Goal: Task Accomplishment & Management: Manage account settings

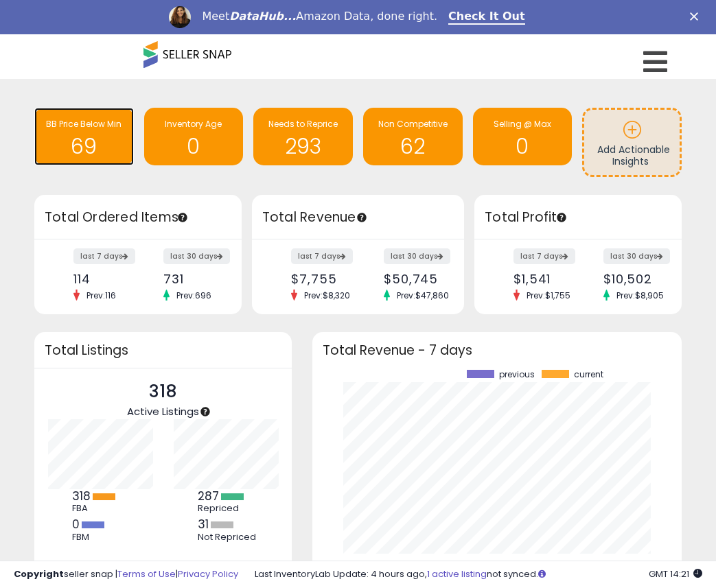
click at [96, 145] on h1 "69" at bounding box center [84, 146] width 86 height 23
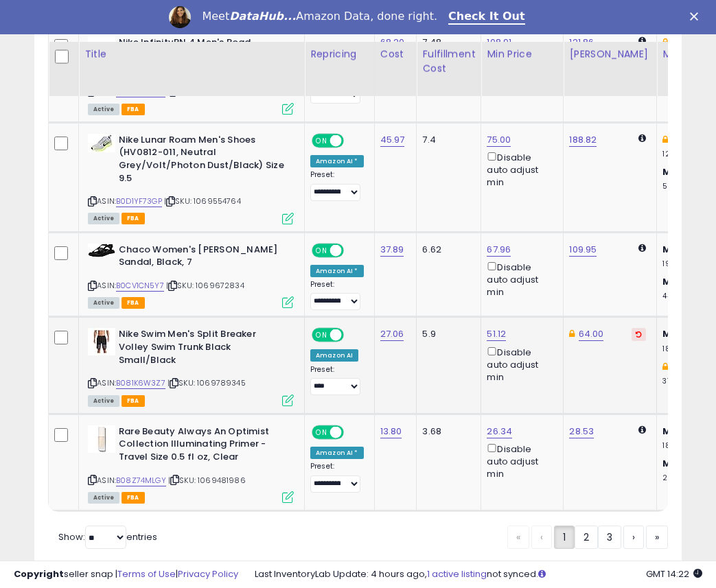
scroll to position [2839, 0]
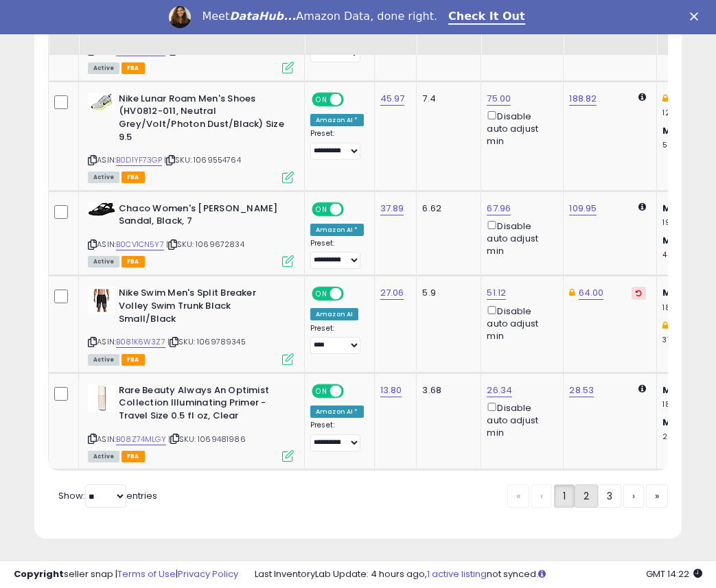
click at [590, 502] on link "2" at bounding box center [585, 495] width 23 height 23
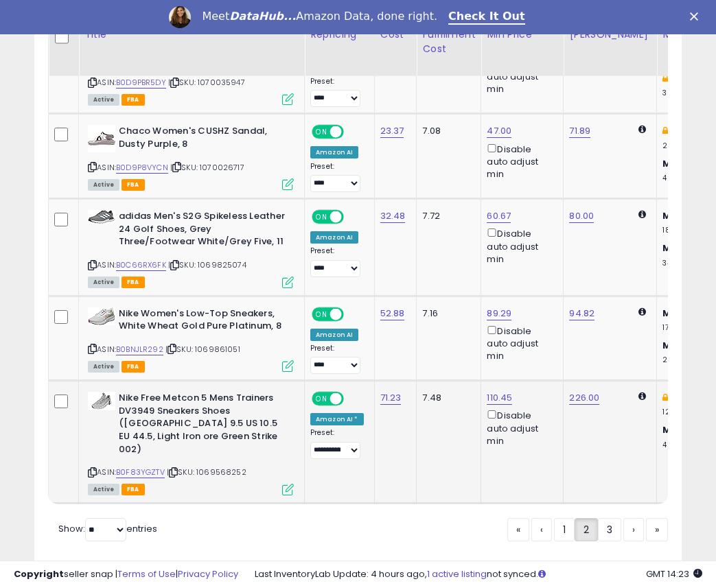
scroll to position [2692, 0]
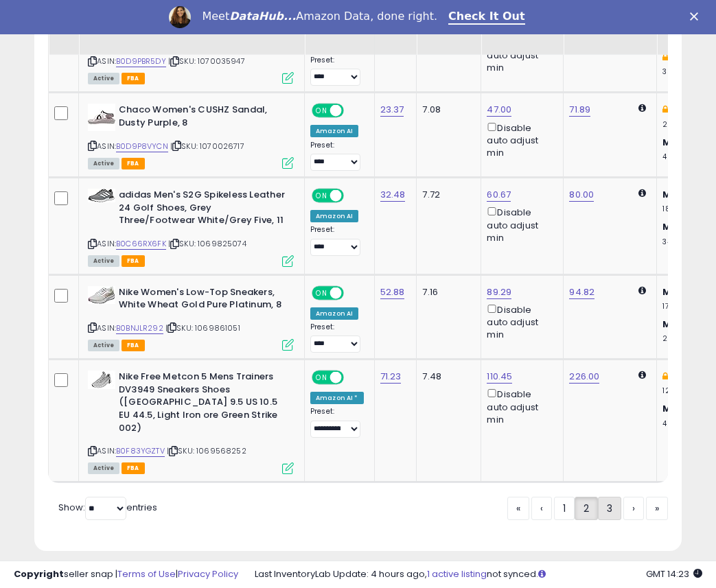
click at [611, 497] on link "3" at bounding box center [609, 508] width 23 height 23
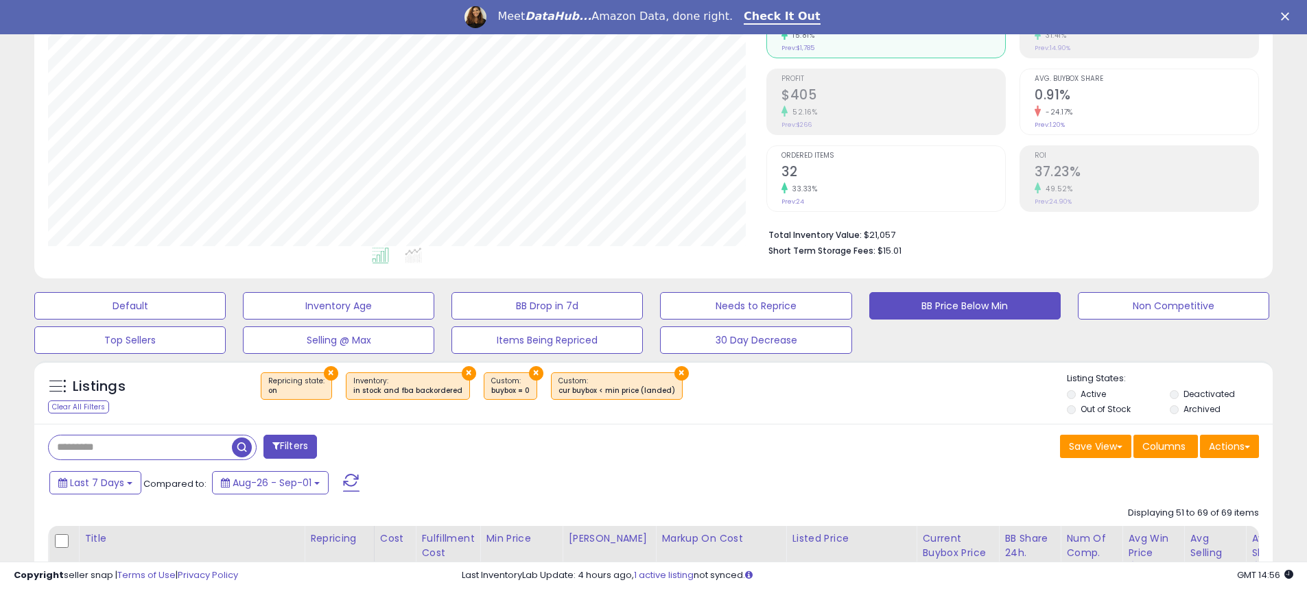
scroll to position [0, 0]
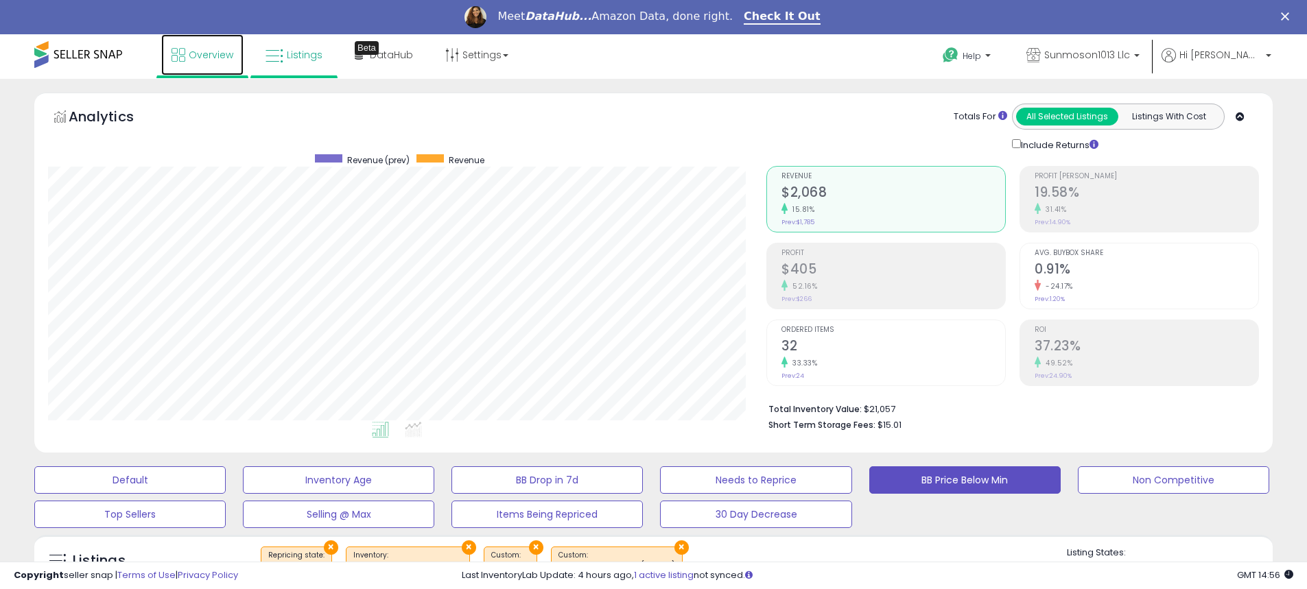
click at [186, 50] on link "Overview" at bounding box center [202, 54] width 82 height 41
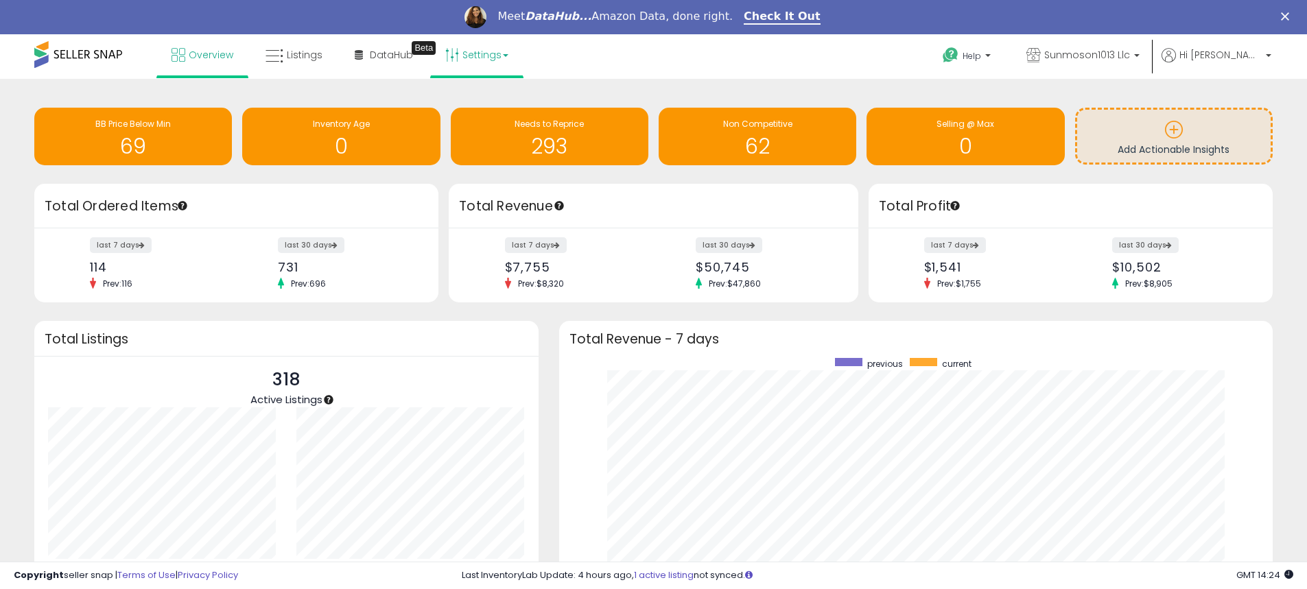
click at [472, 66] on link "Settings" at bounding box center [477, 54] width 84 height 41
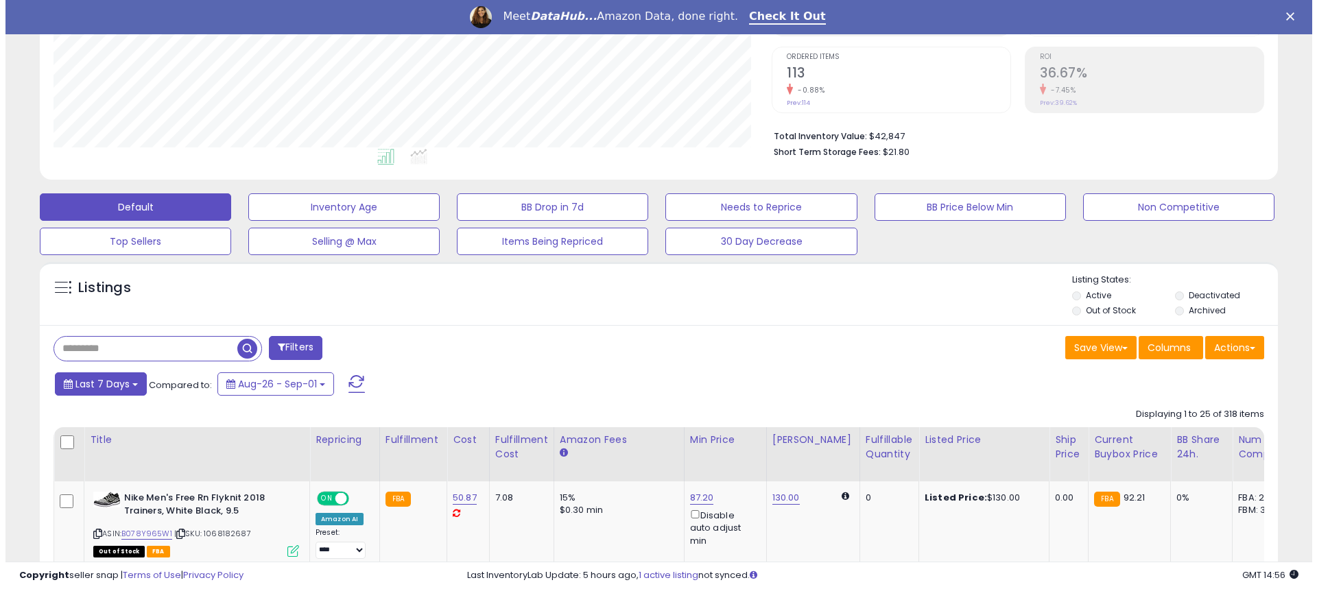
scroll to position [274, 0]
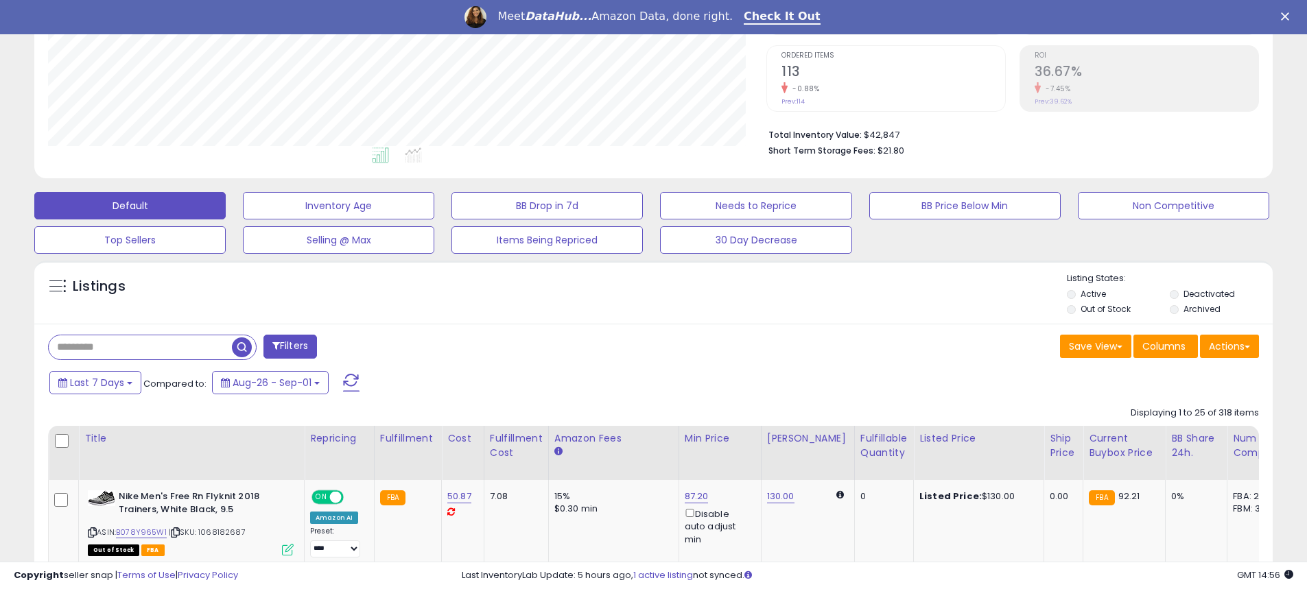
click at [133, 345] on input "text" at bounding box center [140, 348] width 183 height 24
paste input "**********"
type input "**********"
click at [404, 343] on button "Filters" at bounding box center [409, 347] width 54 height 24
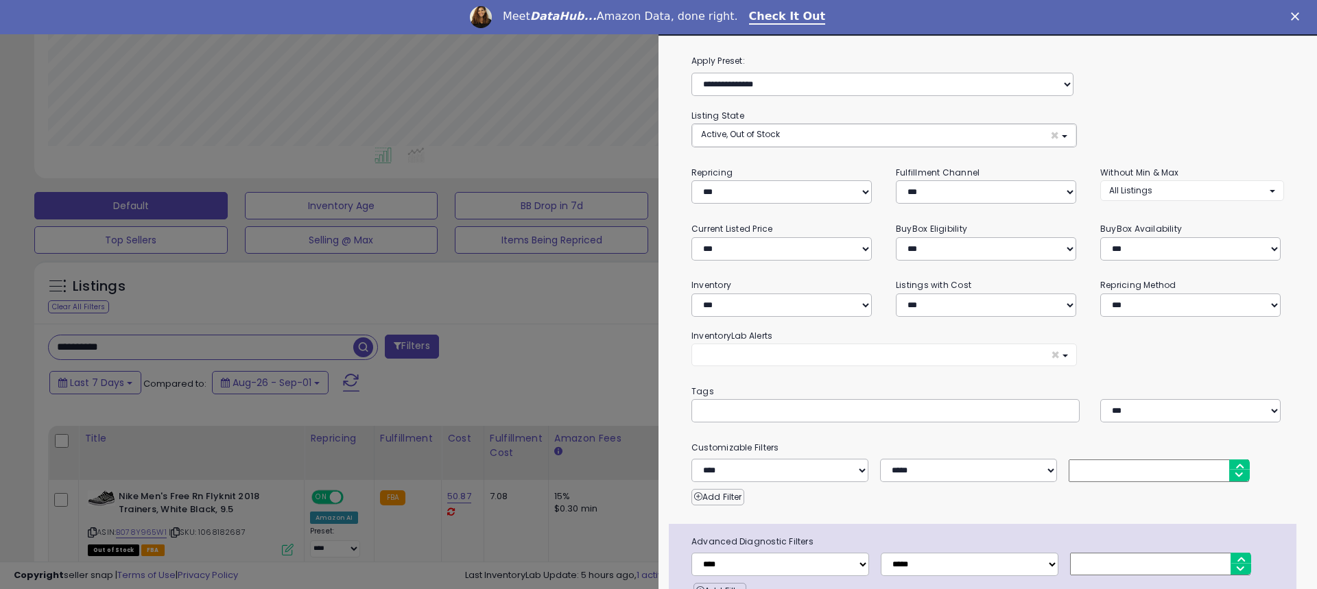
click at [355, 345] on div at bounding box center [658, 294] width 1317 height 589
click at [0, 0] on div "Retrieving listings data.." at bounding box center [0, 0] width 0 height 0
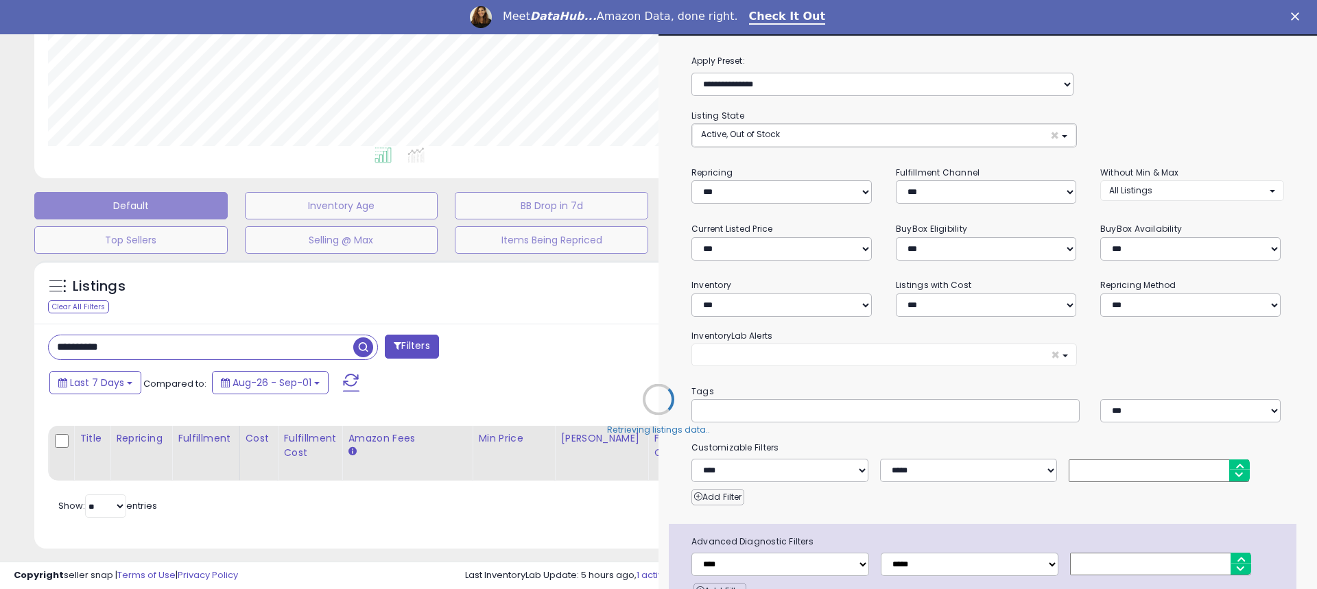
select select "*"
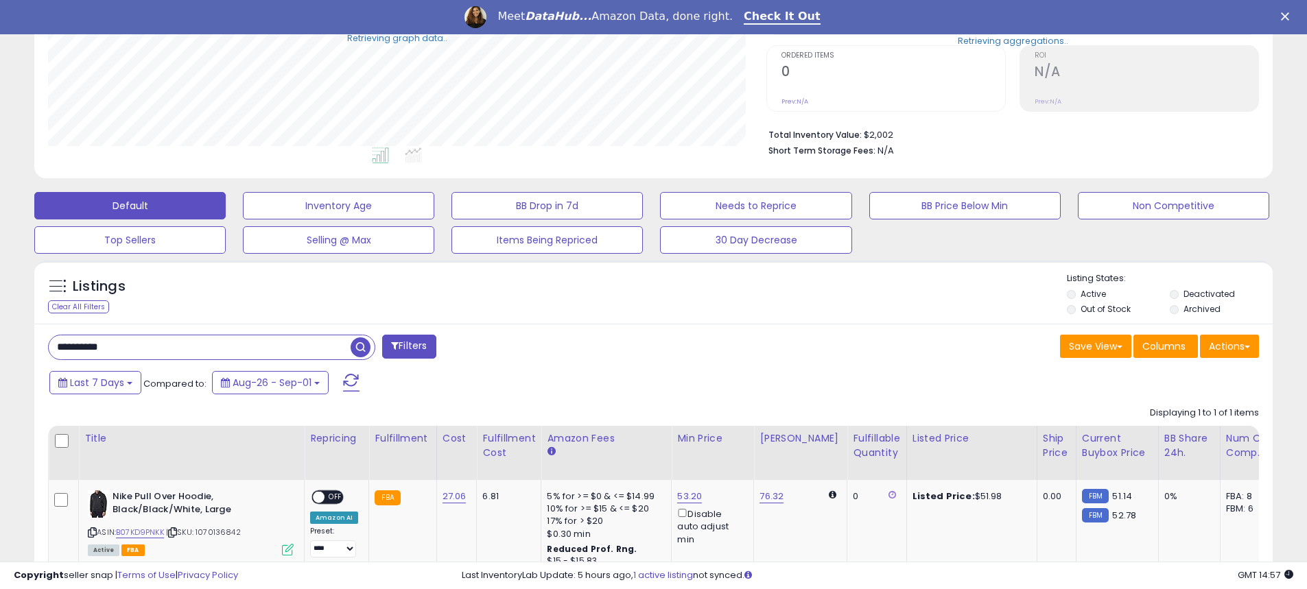
scroll to position [685882, 685445]
click at [358, 351] on span "button" at bounding box center [361, 348] width 20 height 20
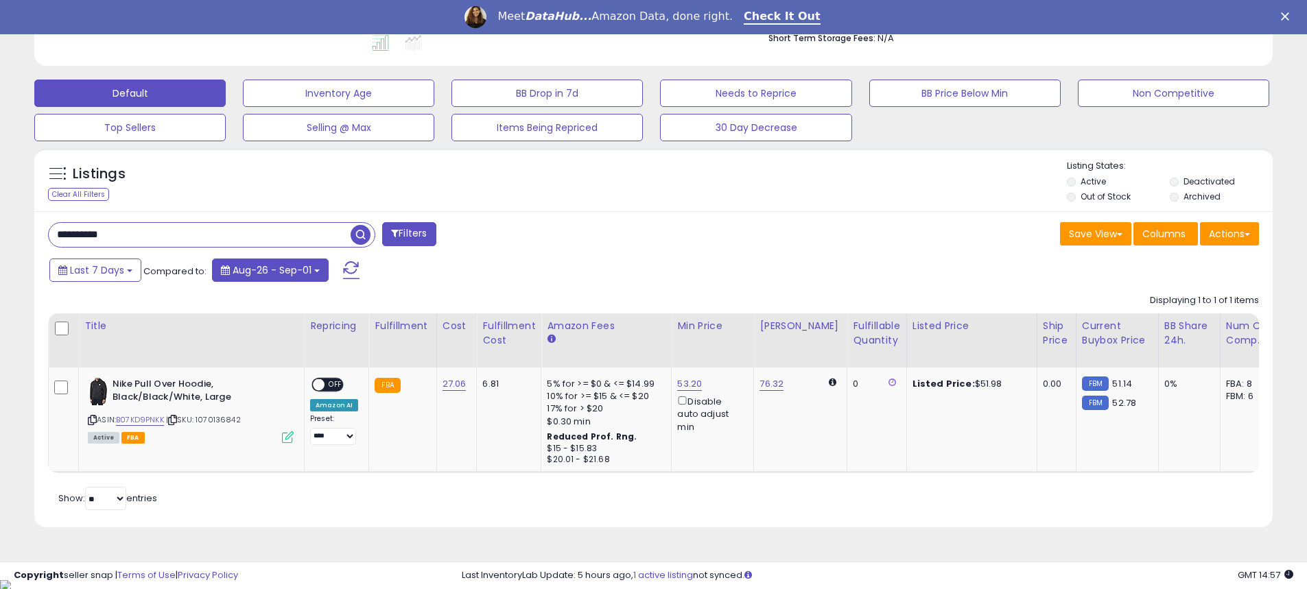
scroll to position [281, 718]
click at [318, 385] on span at bounding box center [319, 385] width 12 height 12
click at [329, 383] on span "OFF" at bounding box center [336, 385] width 22 height 12
click at [681, 383] on link "53.20" at bounding box center [689, 384] width 25 height 14
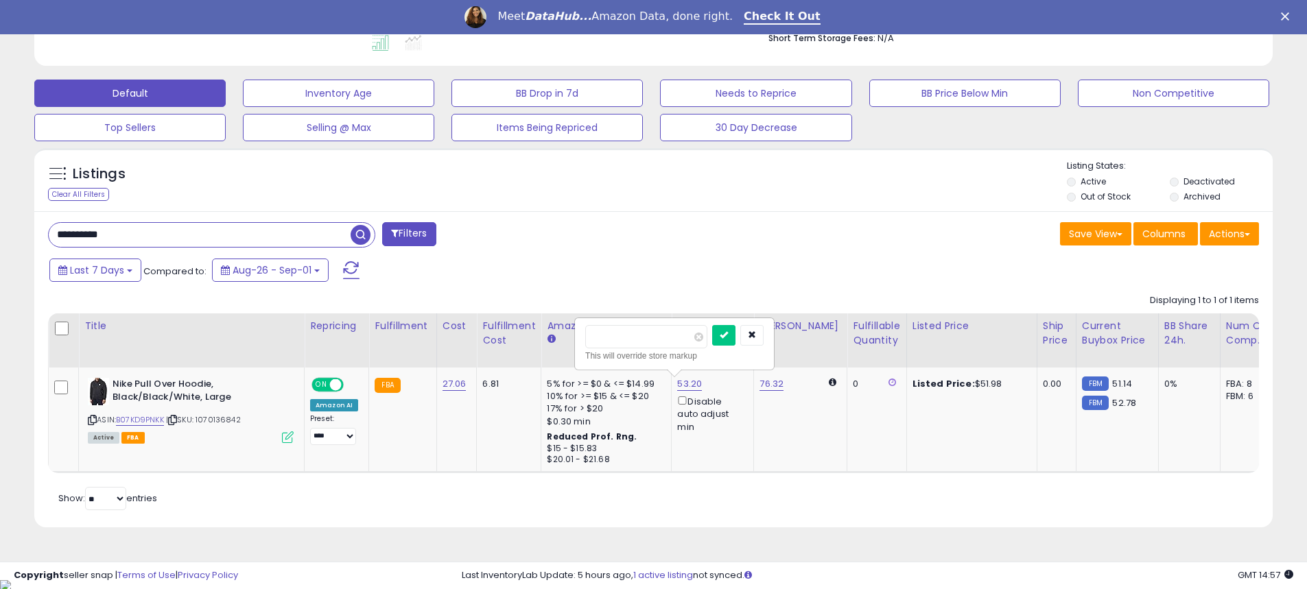
drag, startPoint x: 633, startPoint y: 341, endPoint x: 568, endPoint y: 337, distance: 64.6
click at [570, 337] on table "Title Repricing" at bounding box center [1028, 394] width 1960 height 160
type input "**"
click at [728, 331] on icon "submit" at bounding box center [724, 335] width 8 height 8
click at [309, 243] on input "**********" at bounding box center [200, 235] width 302 height 24
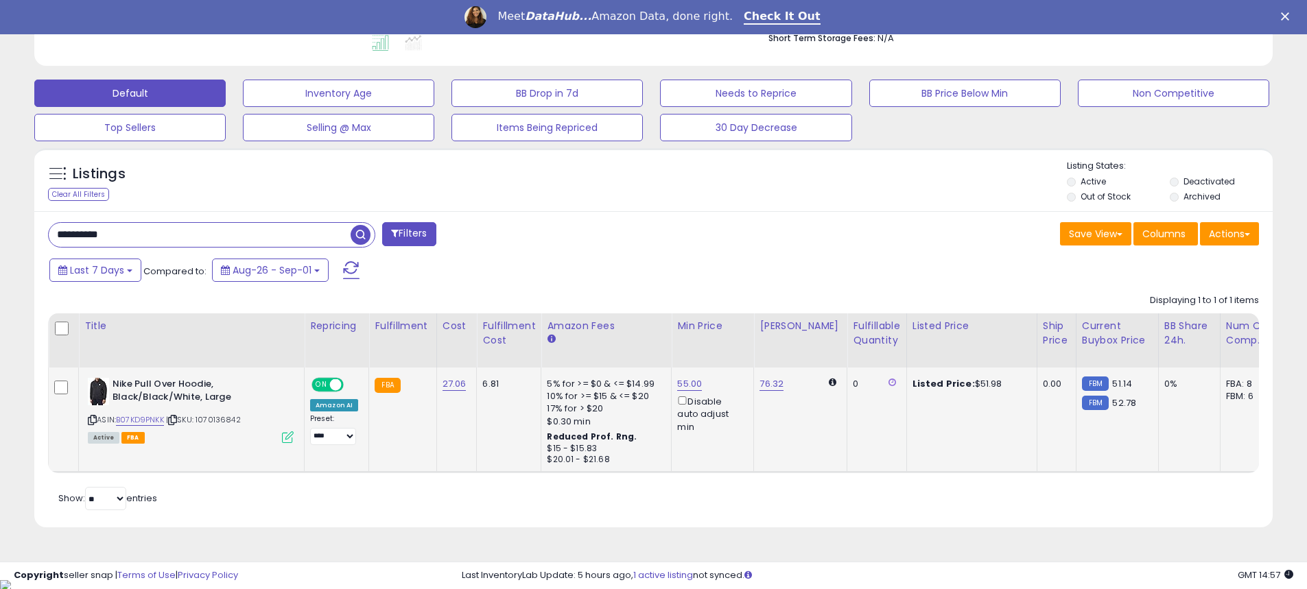
click at [307, 243] on input "**********" at bounding box center [200, 235] width 302 height 24
click at [362, 241] on span "button" at bounding box center [361, 235] width 20 height 20
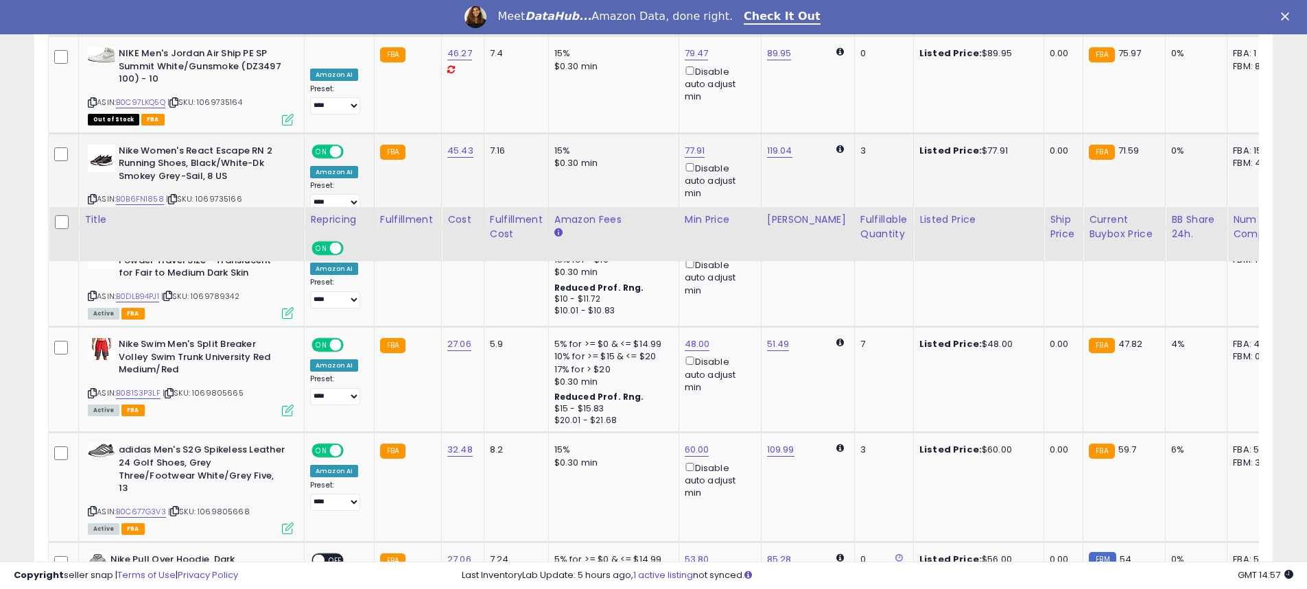
scroll to position [2760, 0]
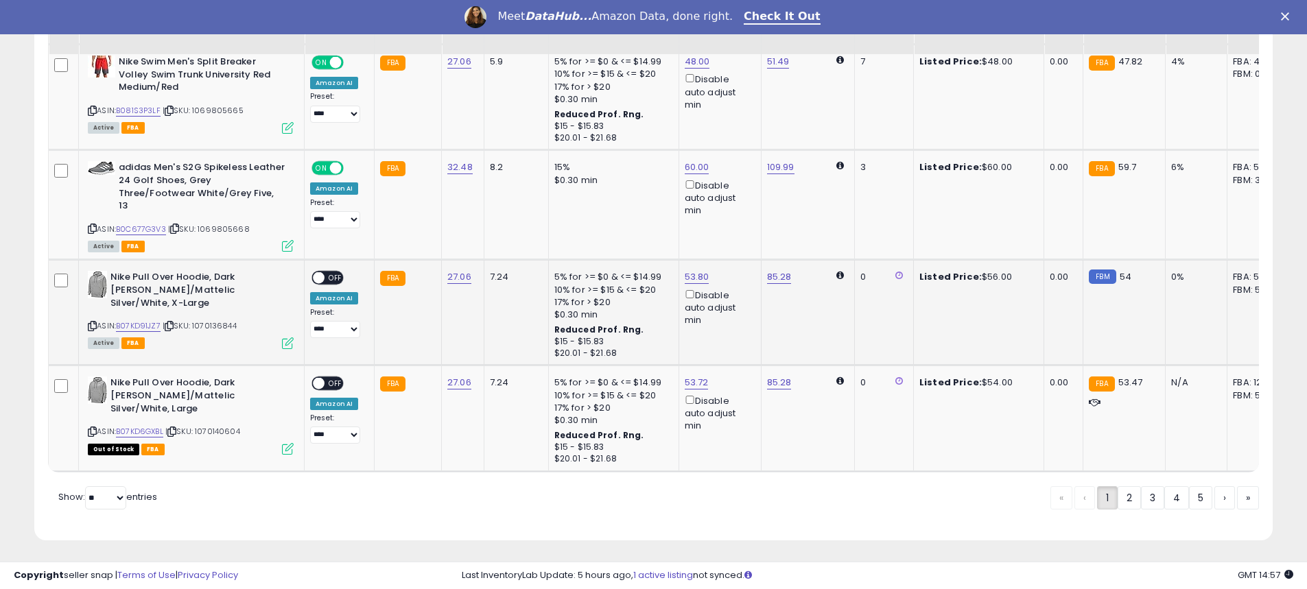
click at [328, 272] on span "OFF" at bounding box center [336, 278] width 22 height 12
click at [690, 270] on link "53.80" at bounding box center [697, 277] width 25 height 14
click at [783, 336] on td "85.28" at bounding box center [807, 313] width 93 height 106
click at [323, 378] on span at bounding box center [319, 384] width 12 height 12
click at [1126, 502] on link "2" at bounding box center [1129, 497] width 23 height 23
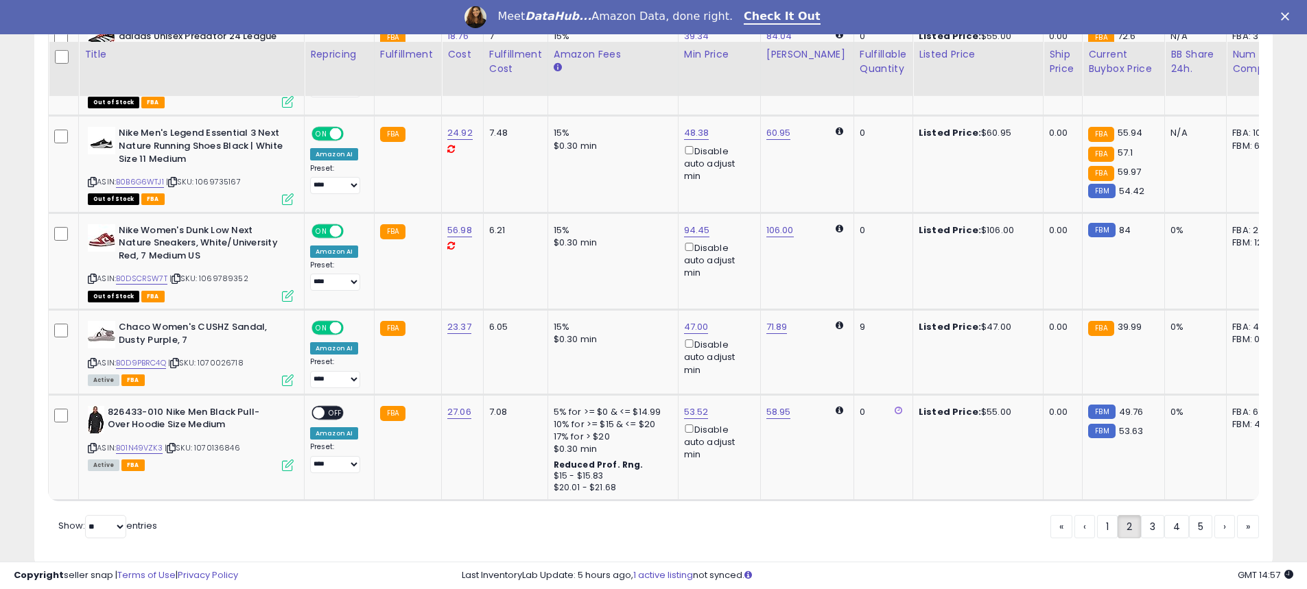
scroll to position [2744, 0]
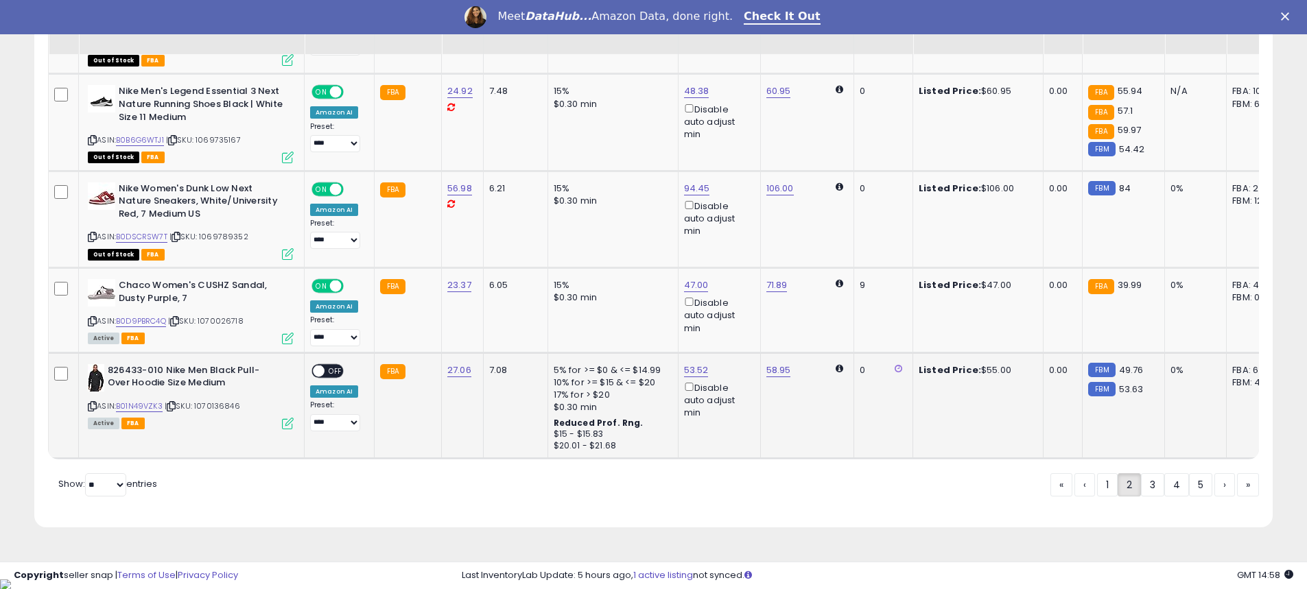
click at [321, 365] on div "ON OFF" at bounding box center [312, 371] width 32 height 12
click at [1152, 497] on link "3" at bounding box center [1152, 484] width 23 height 23
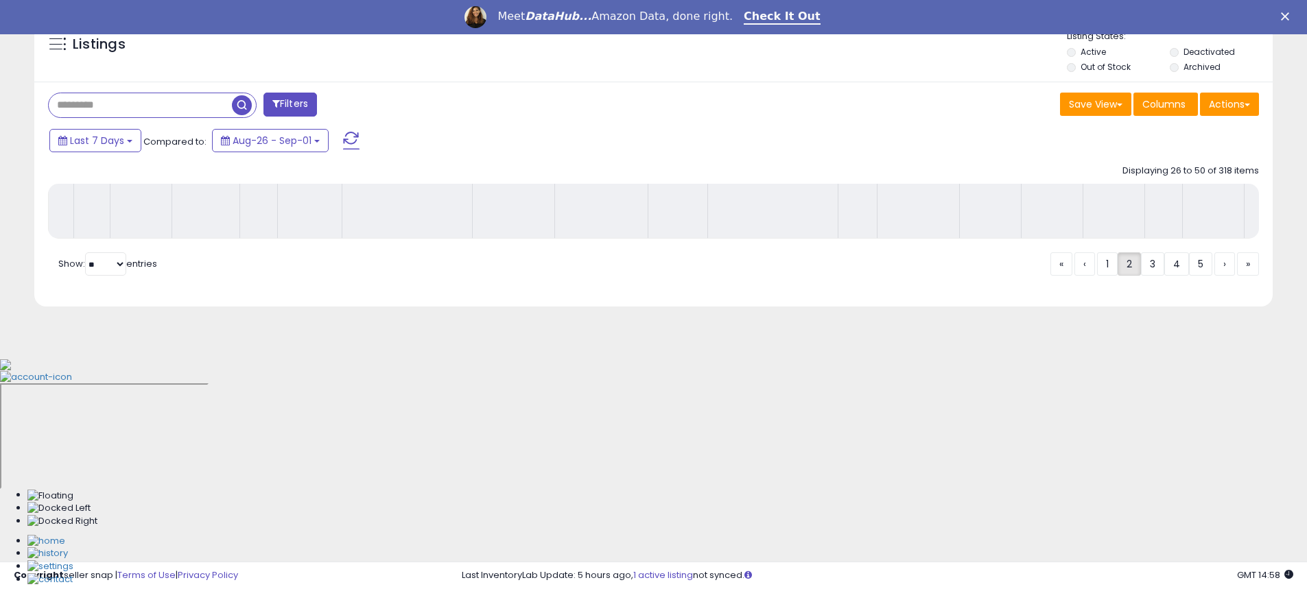
scroll to position [296, 0]
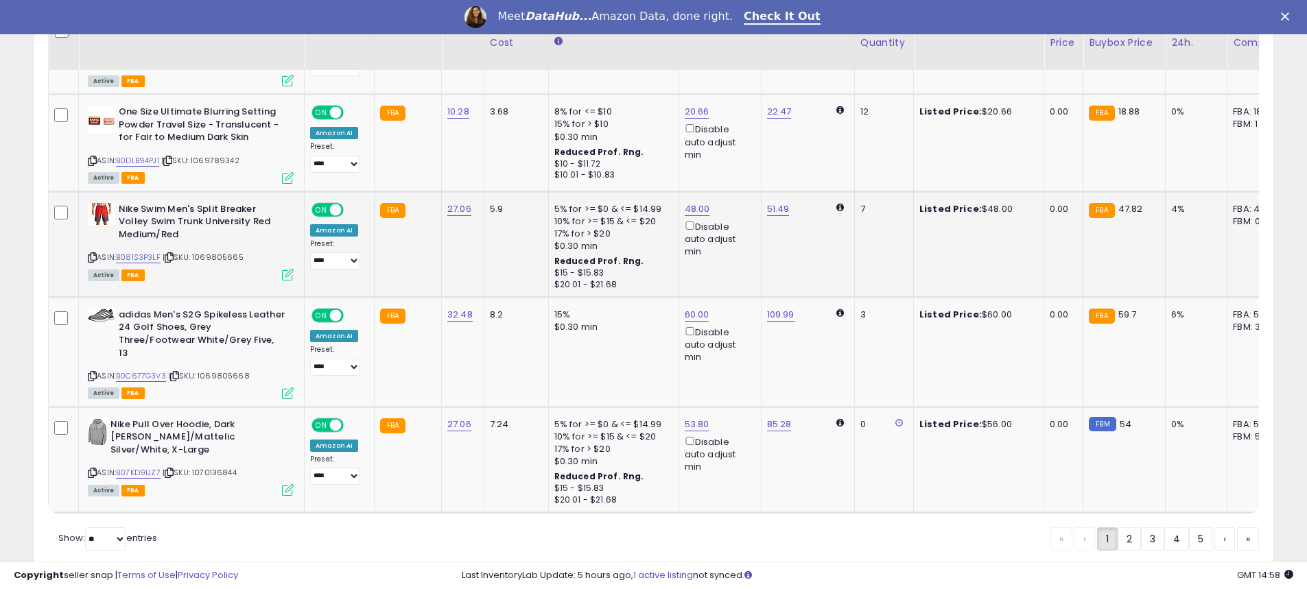
scroll to position [2773, 0]
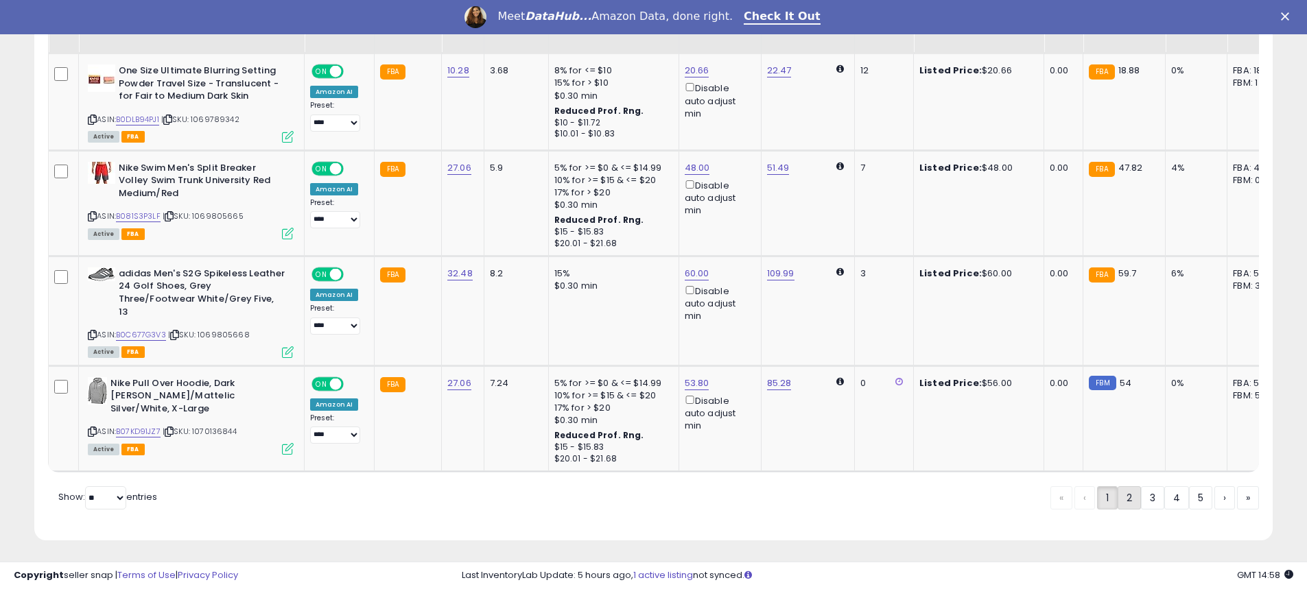
click at [1118, 493] on link "2" at bounding box center [1129, 497] width 23 height 23
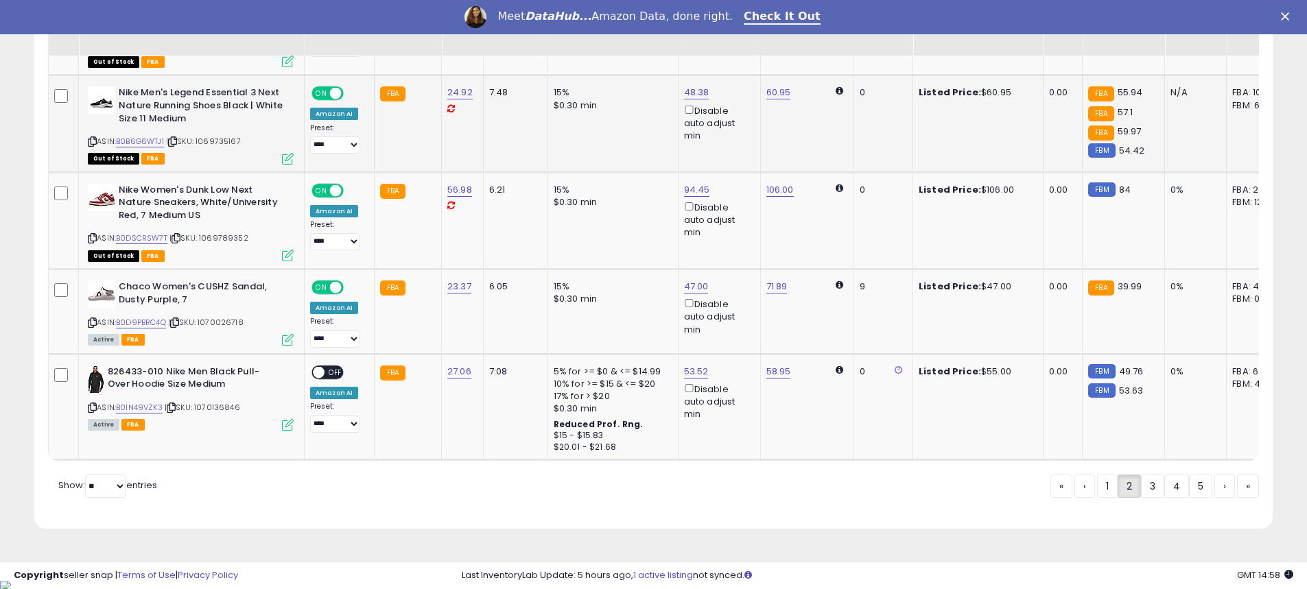
scroll to position [2722, 0]
click at [320, 367] on span at bounding box center [319, 371] width 12 height 12
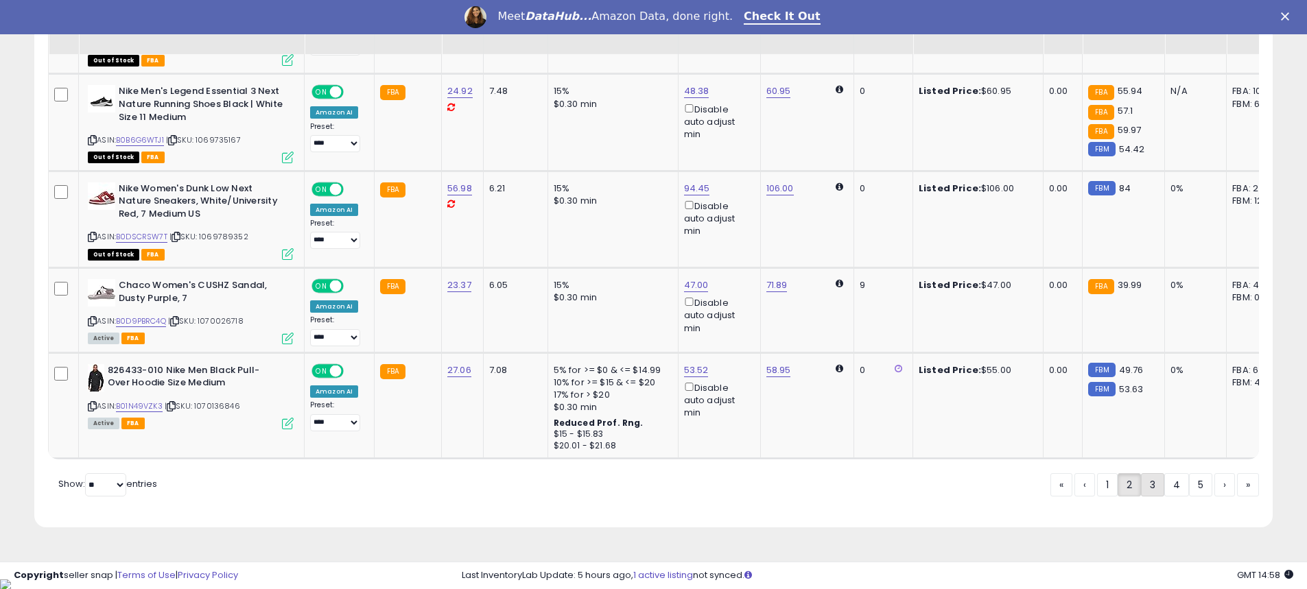
click at [1151, 497] on link "3" at bounding box center [1152, 484] width 23 height 23
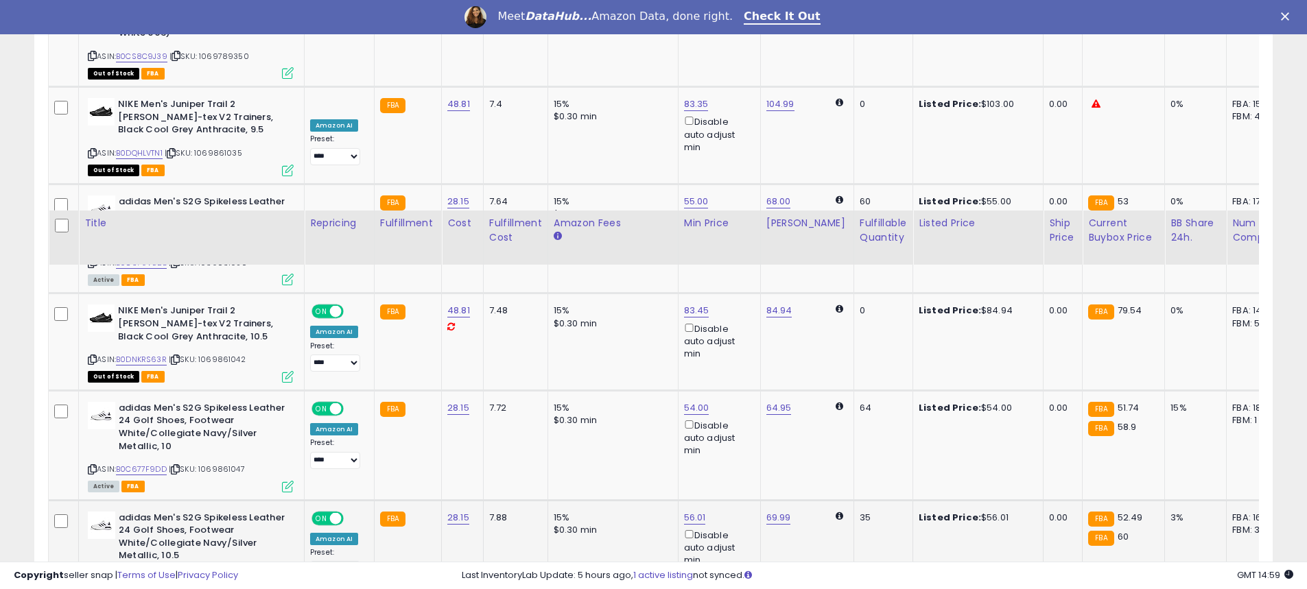
scroll to position [2725, 0]
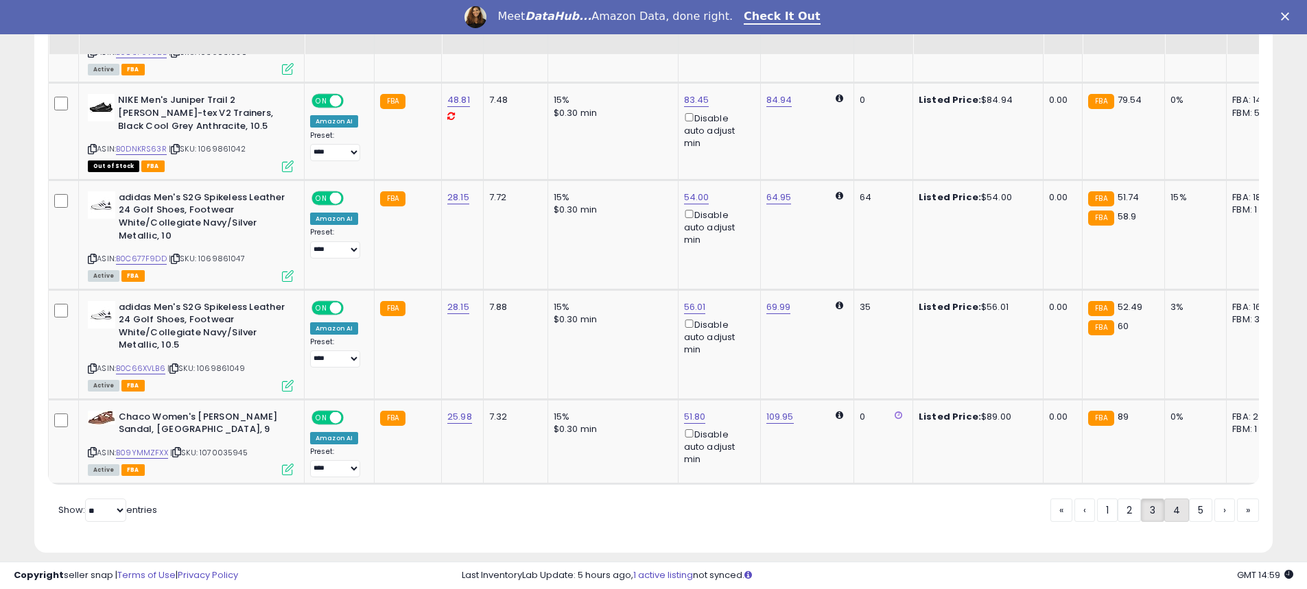
click at [1164, 499] on link "4" at bounding box center [1176, 510] width 25 height 23
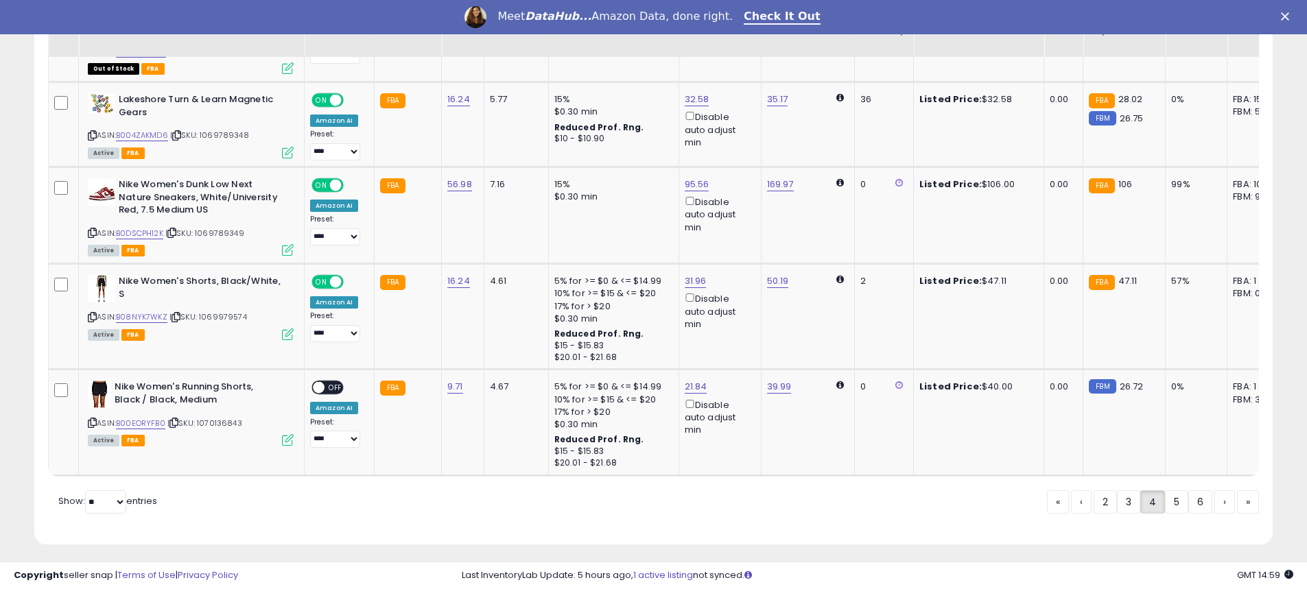
scroll to position [2697, 0]
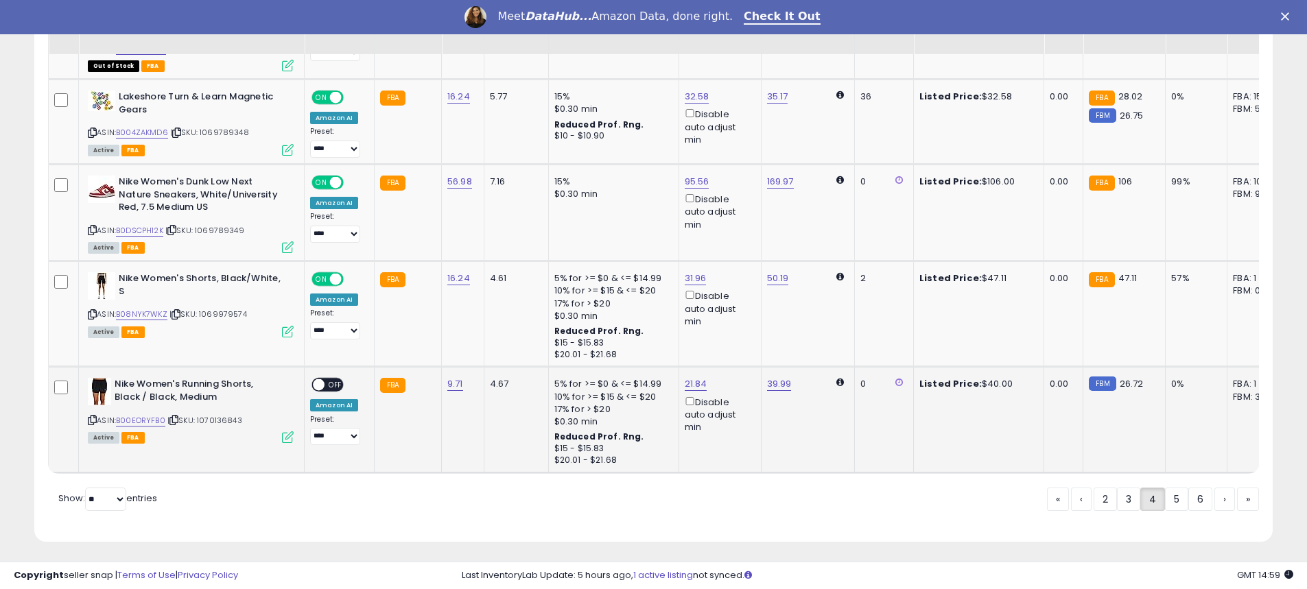
click at [331, 380] on span "OFF" at bounding box center [336, 385] width 22 height 12
click at [1179, 511] on link "5" at bounding box center [1176, 499] width 23 height 23
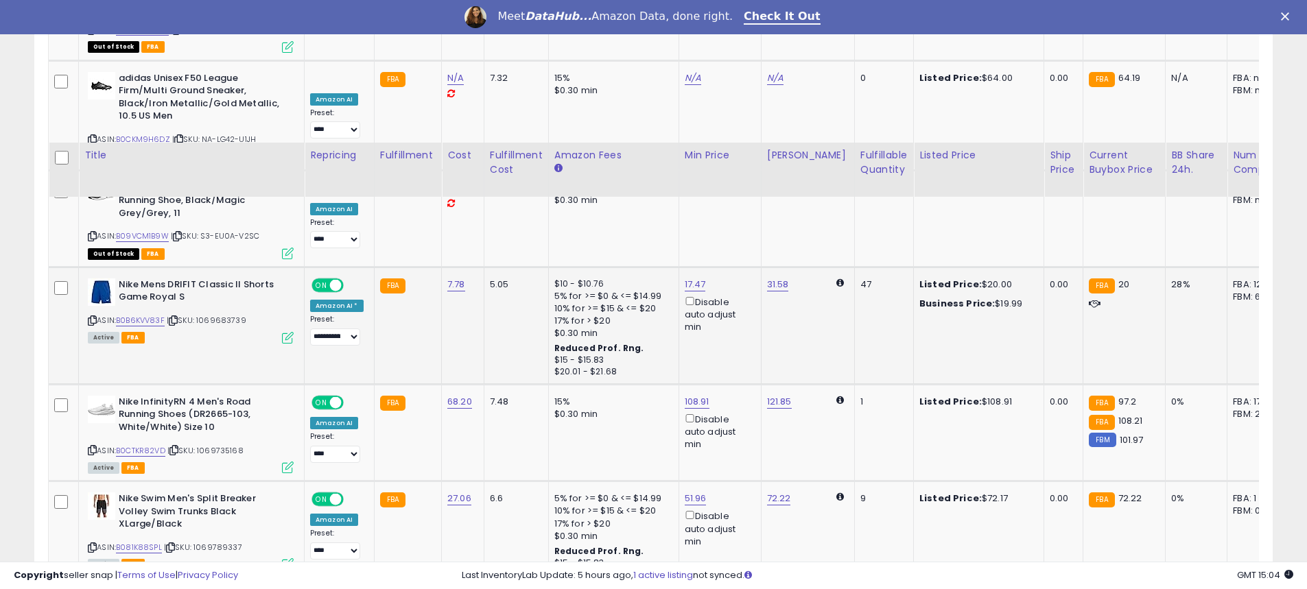
scroll to position [2811, 0]
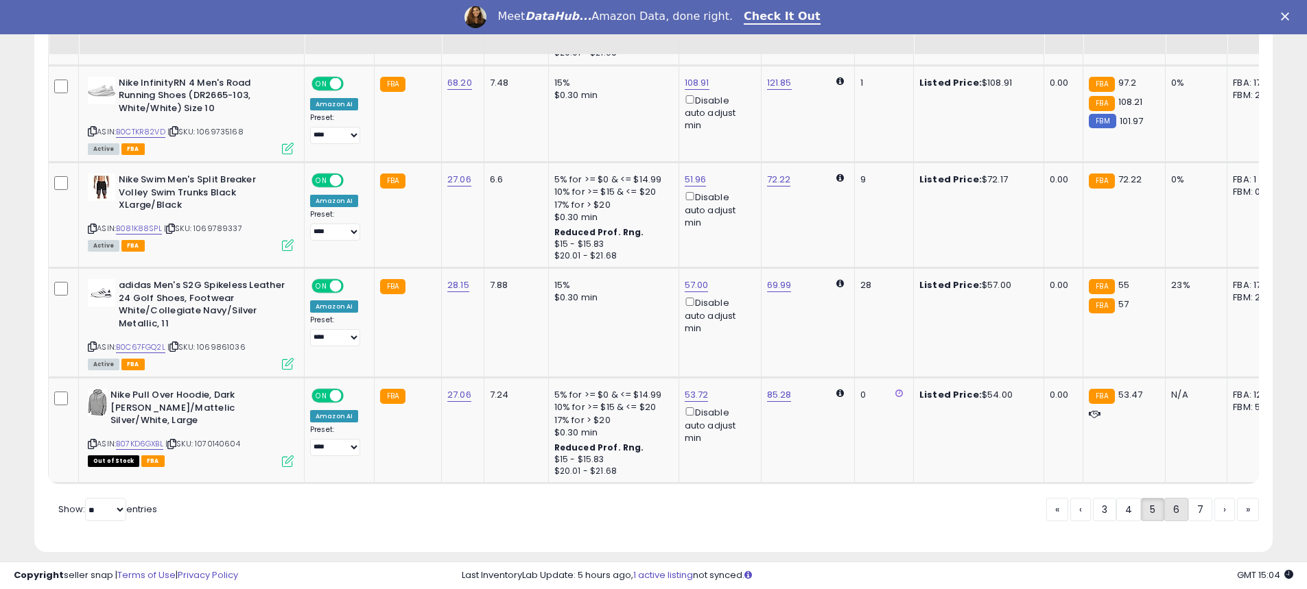
click at [1178, 502] on link "6" at bounding box center [1176, 509] width 24 height 23
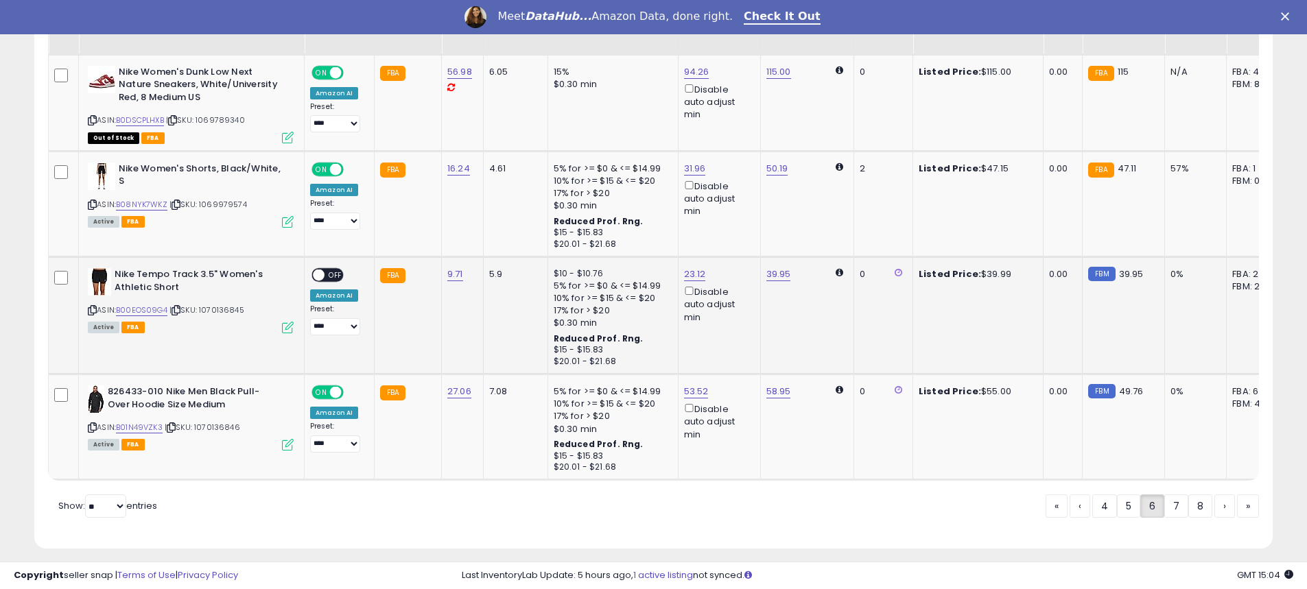
scroll to position [2721, 0]
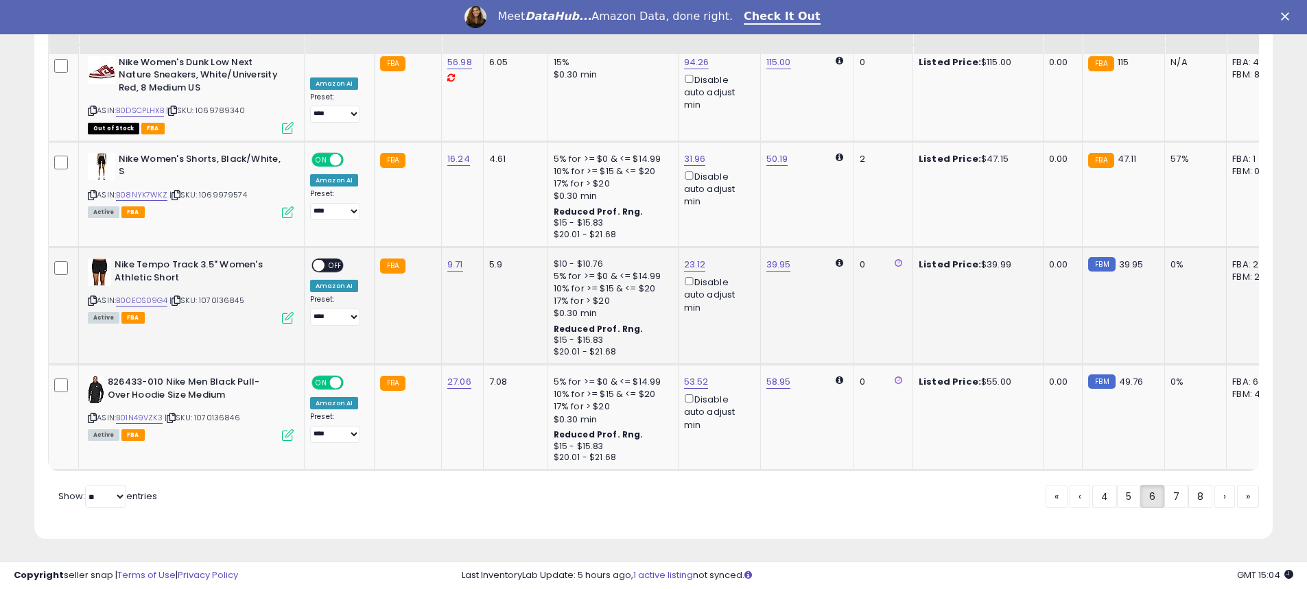
click at [316, 260] on span at bounding box center [319, 266] width 12 height 12
click at [320, 260] on span at bounding box center [319, 266] width 12 height 12
click at [685, 258] on link "23.12" at bounding box center [695, 265] width 22 height 14
drag, startPoint x: 594, startPoint y: 206, endPoint x: 550, endPoint y: 197, distance: 44.8
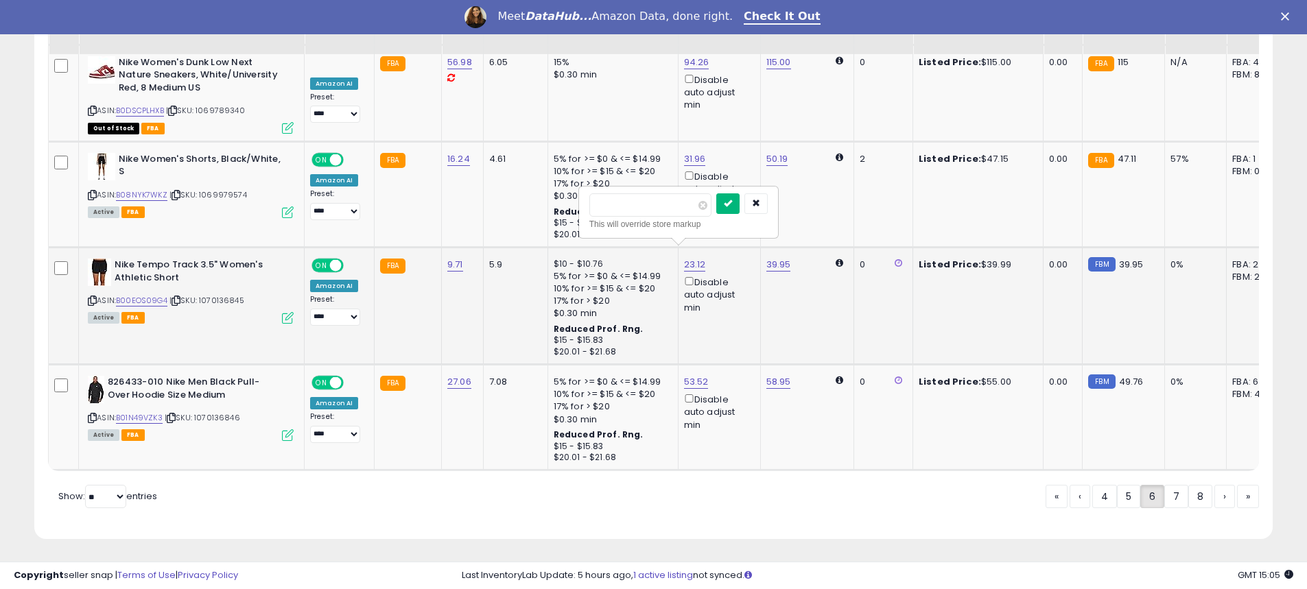
type input "**"
click at [740, 205] on button "submit" at bounding box center [727, 203] width 23 height 21
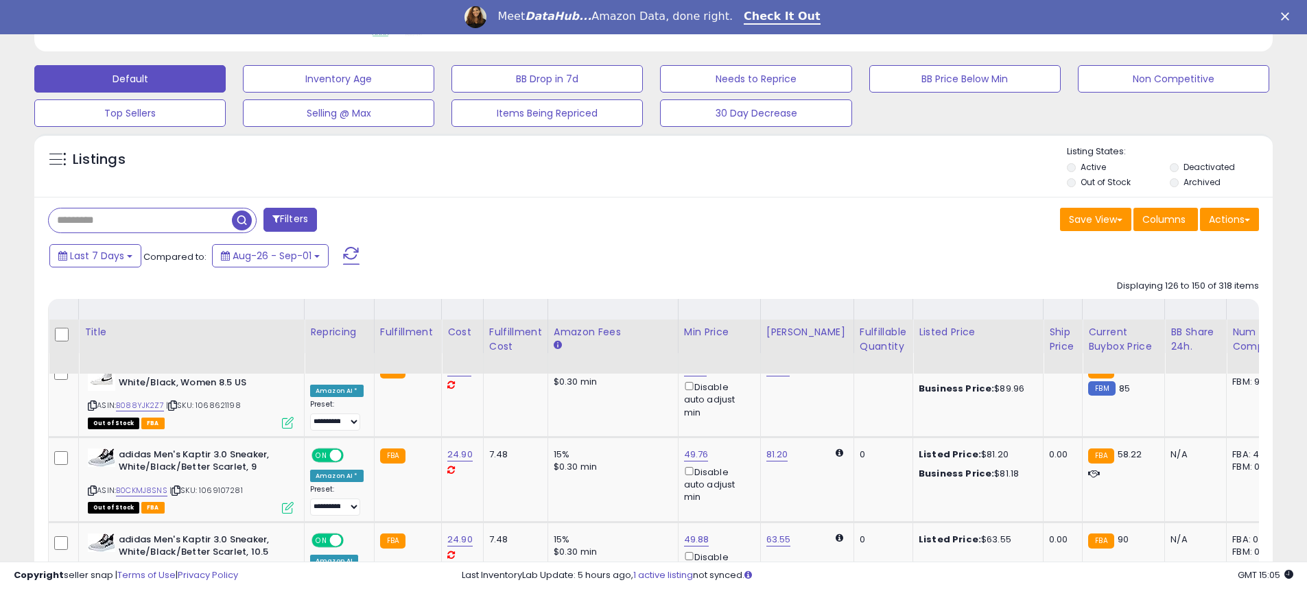
scroll to position [388, 0]
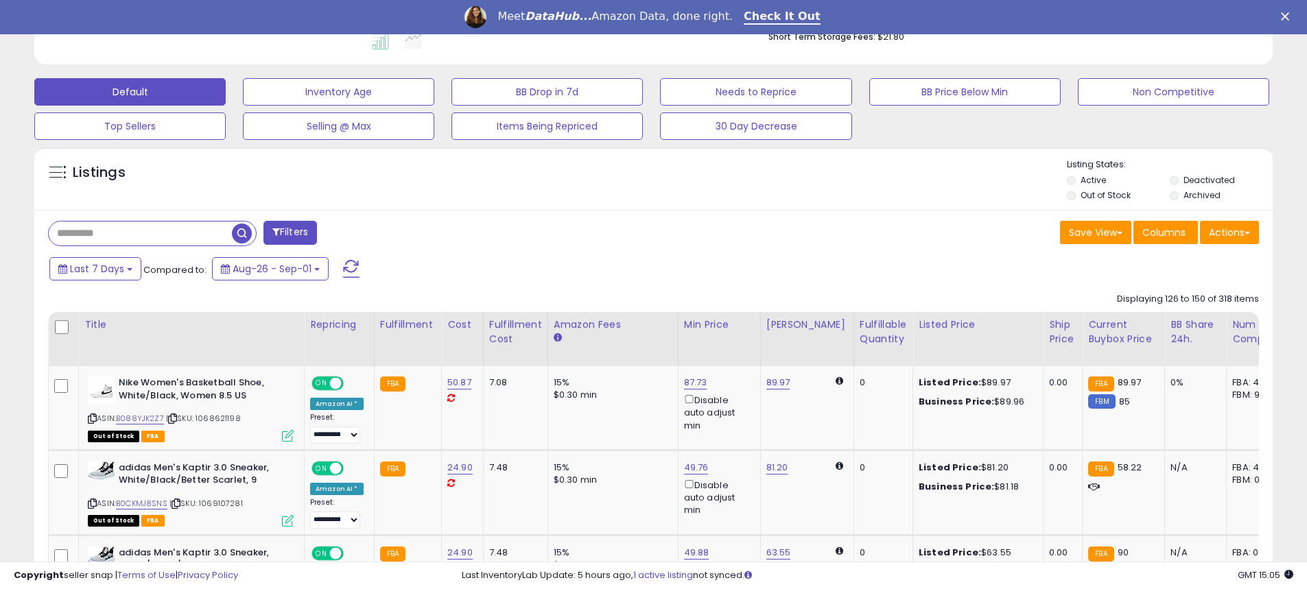
click at [160, 243] on input "text" at bounding box center [140, 234] width 183 height 24
click at [777, 382] on link "89.97" at bounding box center [778, 383] width 24 height 14
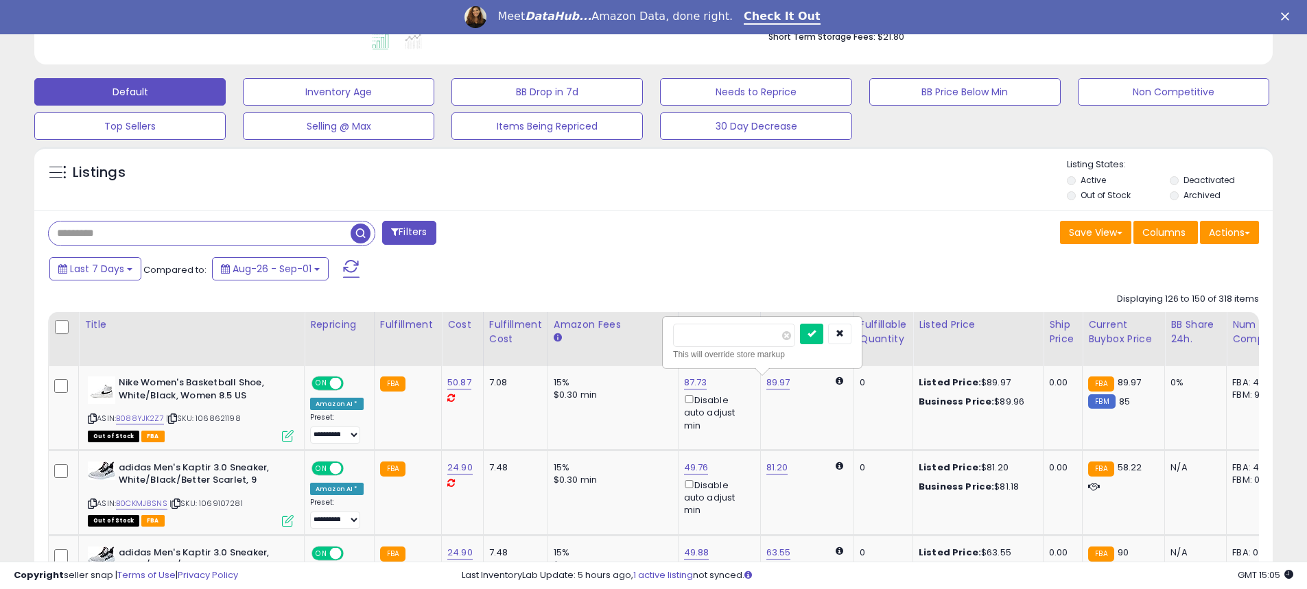
drag, startPoint x: 682, startPoint y: 347, endPoint x: 655, endPoint y: 350, distance: 27.7
type input "***"
click at [823, 342] on button "submit" at bounding box center [811, 334] width 23 height 21
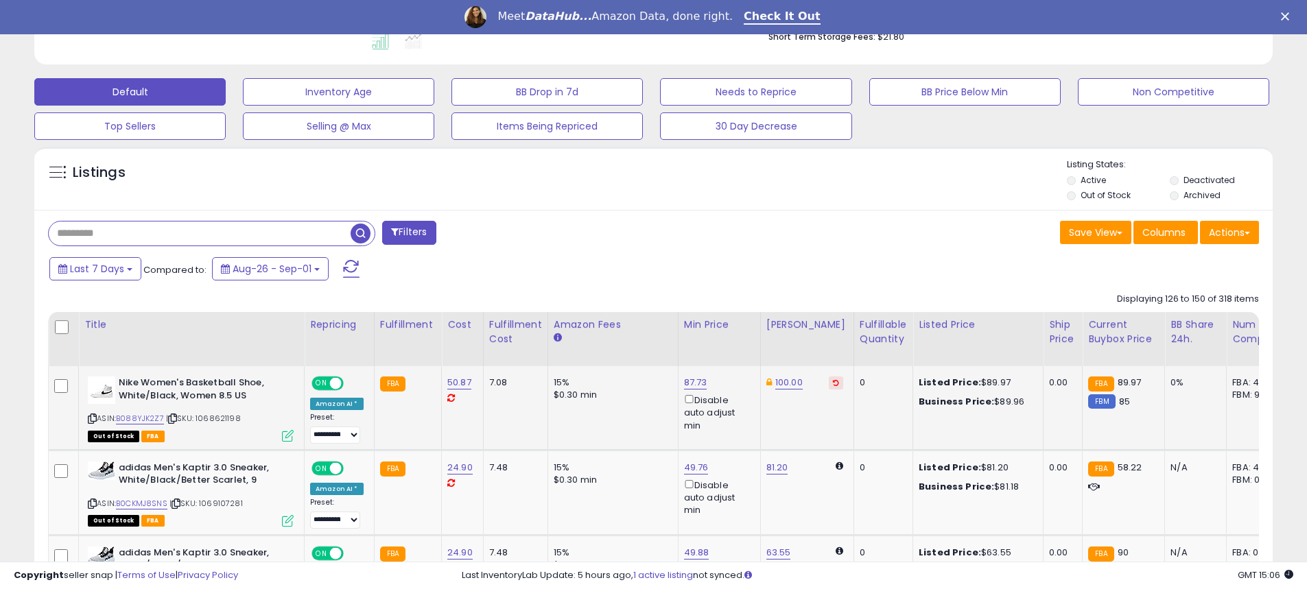
click at [141, 233] on input "text" at bounding box center [200, 234] width 302 height 24
click at [368, 237] on span "button" at bounding box center [361, 234] width 20 height 20
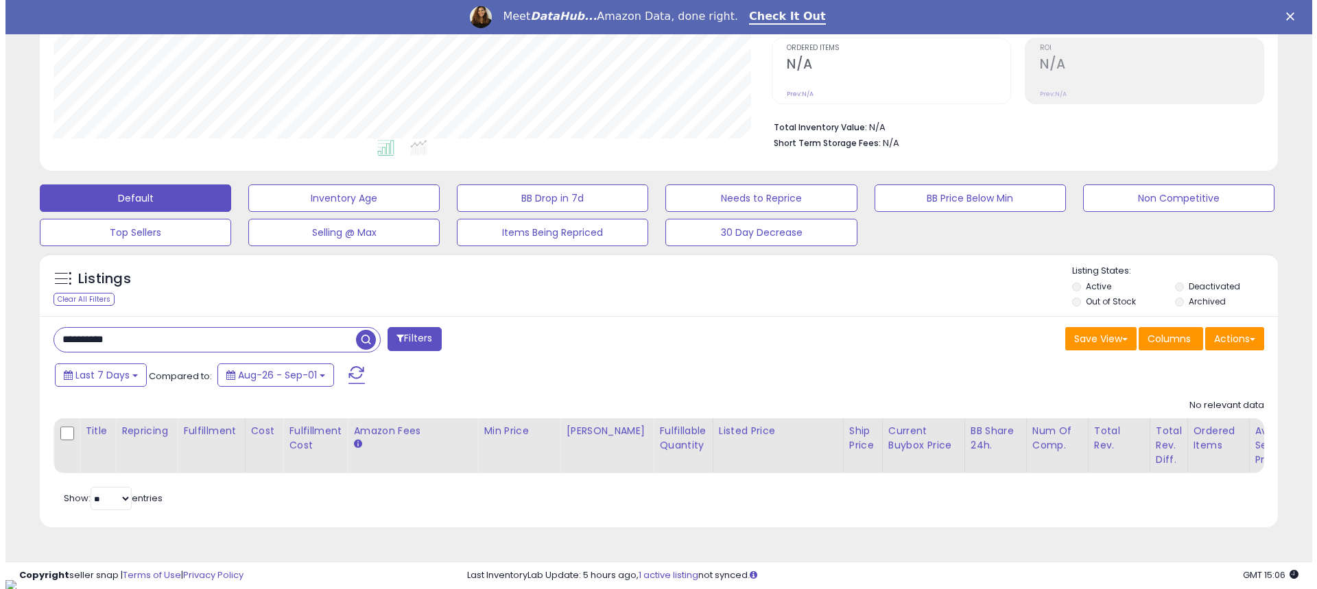
scroll to position [281, 718]
click at [154, 338] on input "**********" at bounding box center [200, 340] width 302 height 24
drag, startPoint x: 130, startPoint y: 342, endPoint x: 48, endPoint y: 346, distance: 81.8
click at [48, 346] on div "**********" at bounding box center [211, 339] width 327 height 25
type input "**********"
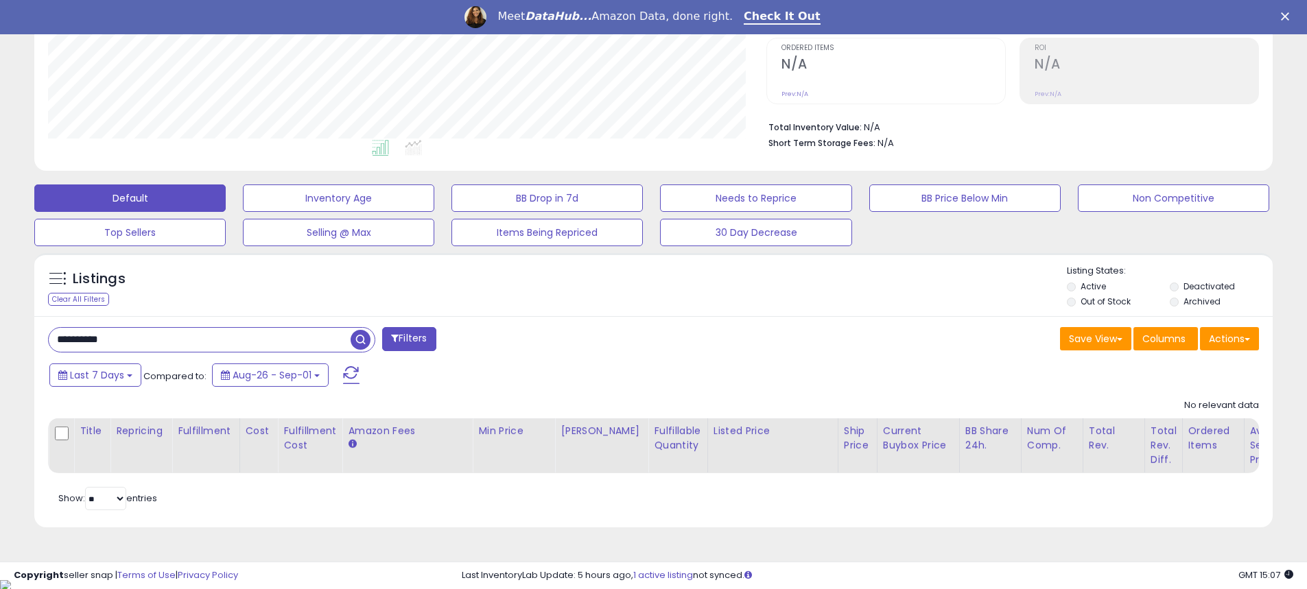
click at [358, 340] on span "button" at bounding box center [361, 340] width 20 height 20
click at [125, 384] on button "Last 7 Days" at bounding box center [95, 375] width 92 height 23
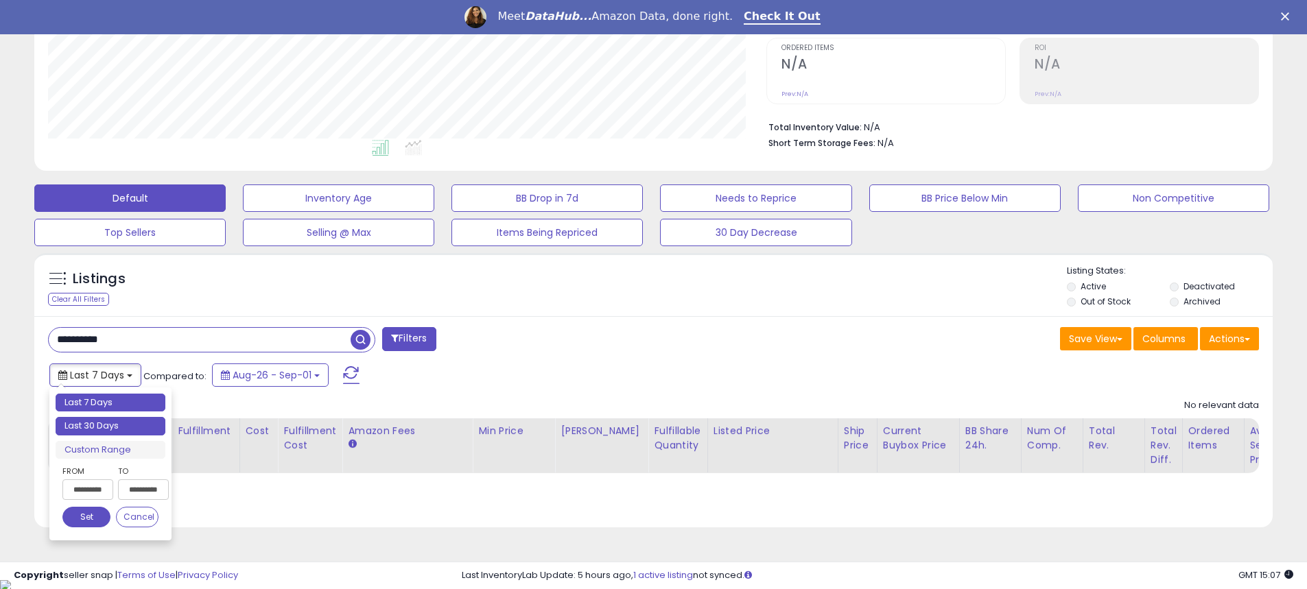
type input "**********"
drag, startPoint x: 118, startPoint y: 423, endPoint x: 129, endPoint y: 422, distance: 11.0
click at [119, 423] on li "Last 30 Days" at bounding box center [111, 426] width 110 height 19
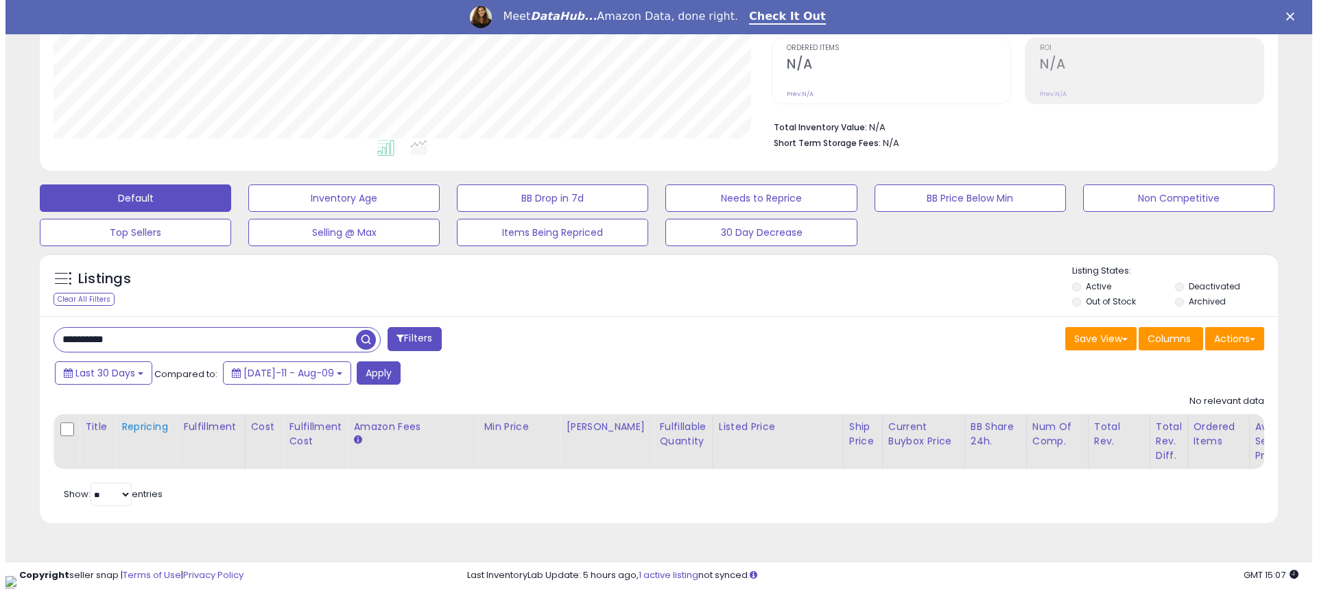
scroll to position [278, 0]
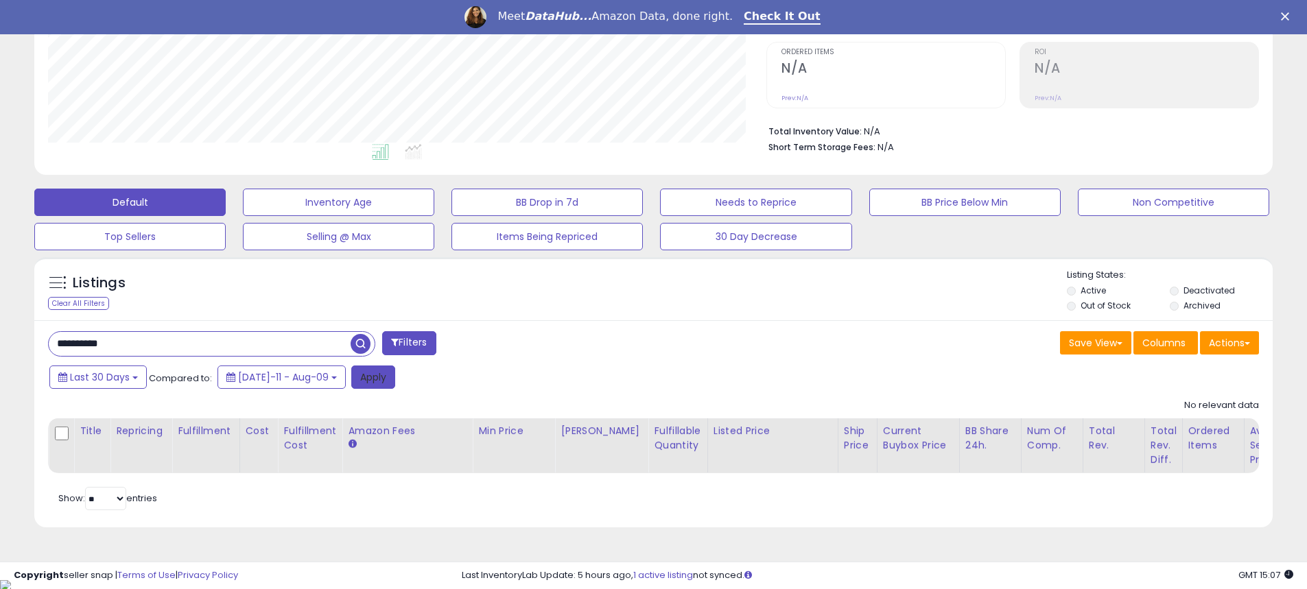
click at [357, 377] on button "Apply" at bounding box center [373, 377] width 44 height 23
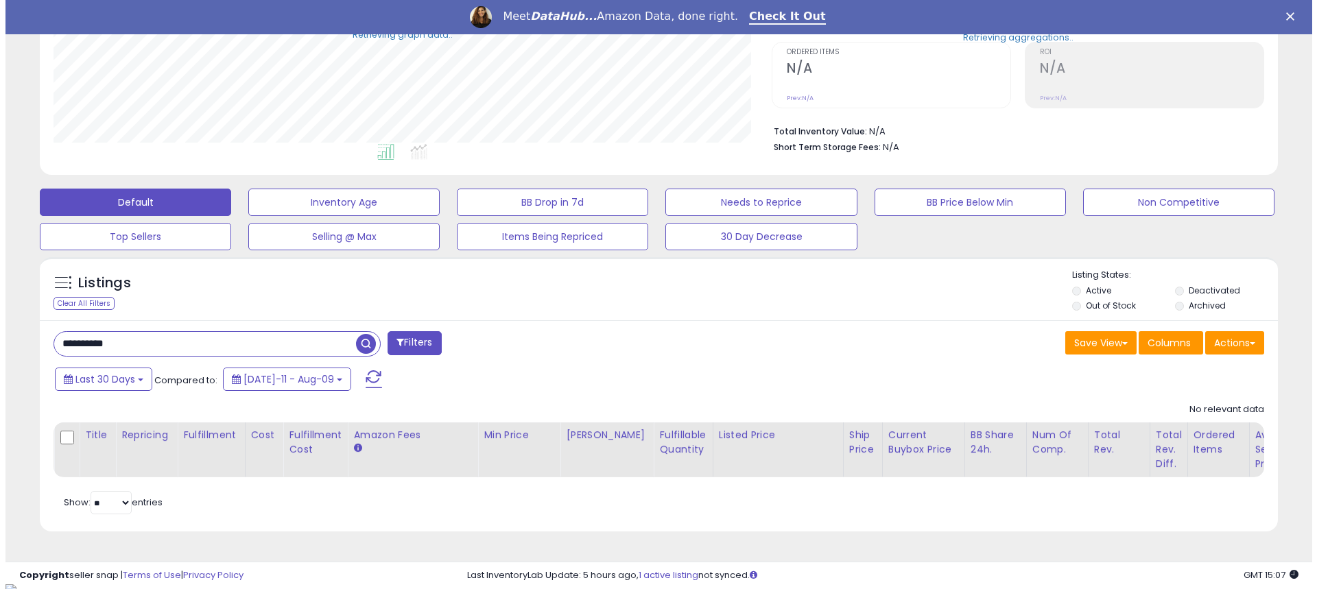
scroll to position [281, 718]
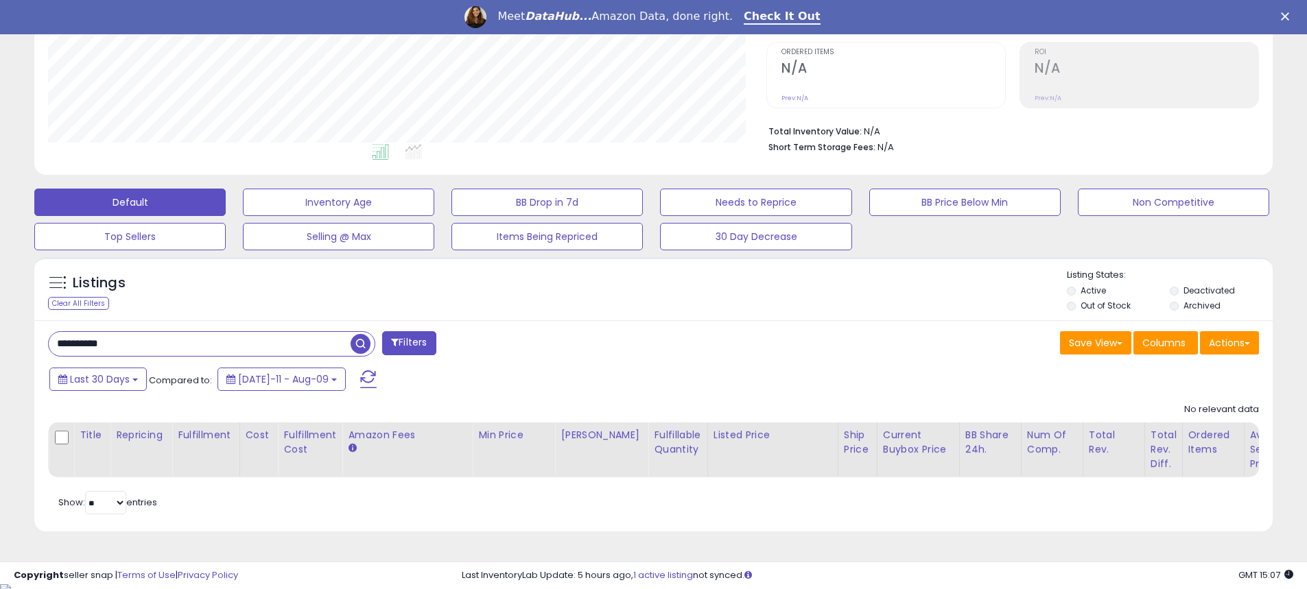
click at [356, 342] on span "button" at bounding box center [361, 344] width 20 height 20
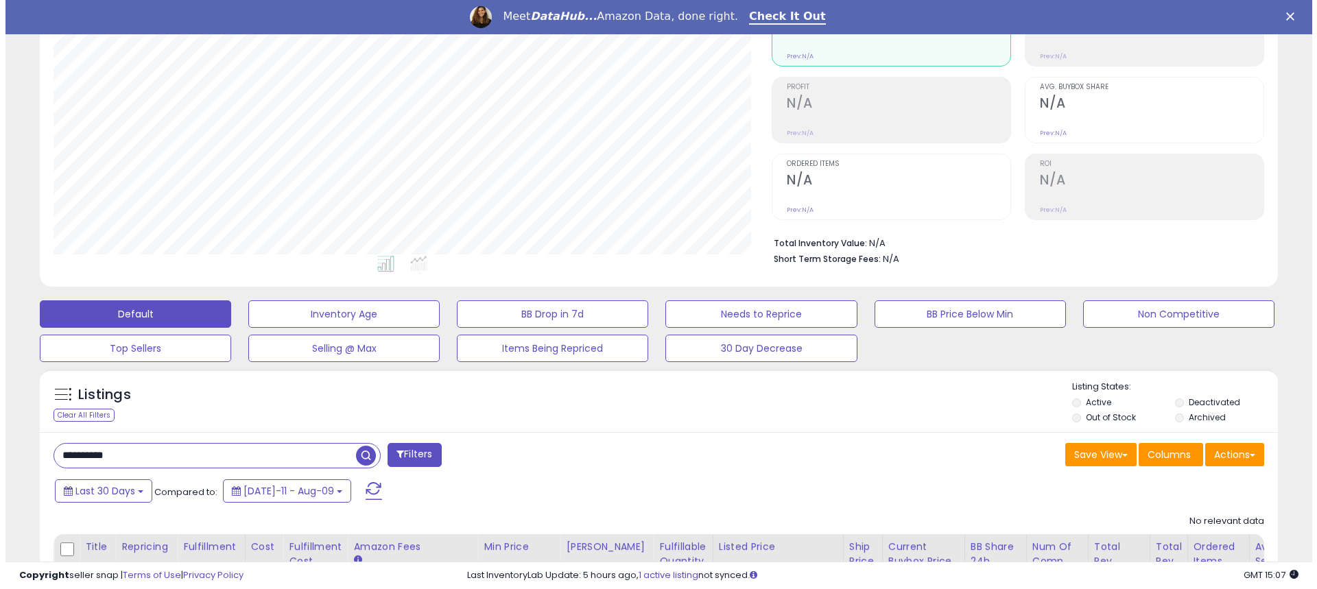
scroll to position [282, 0]
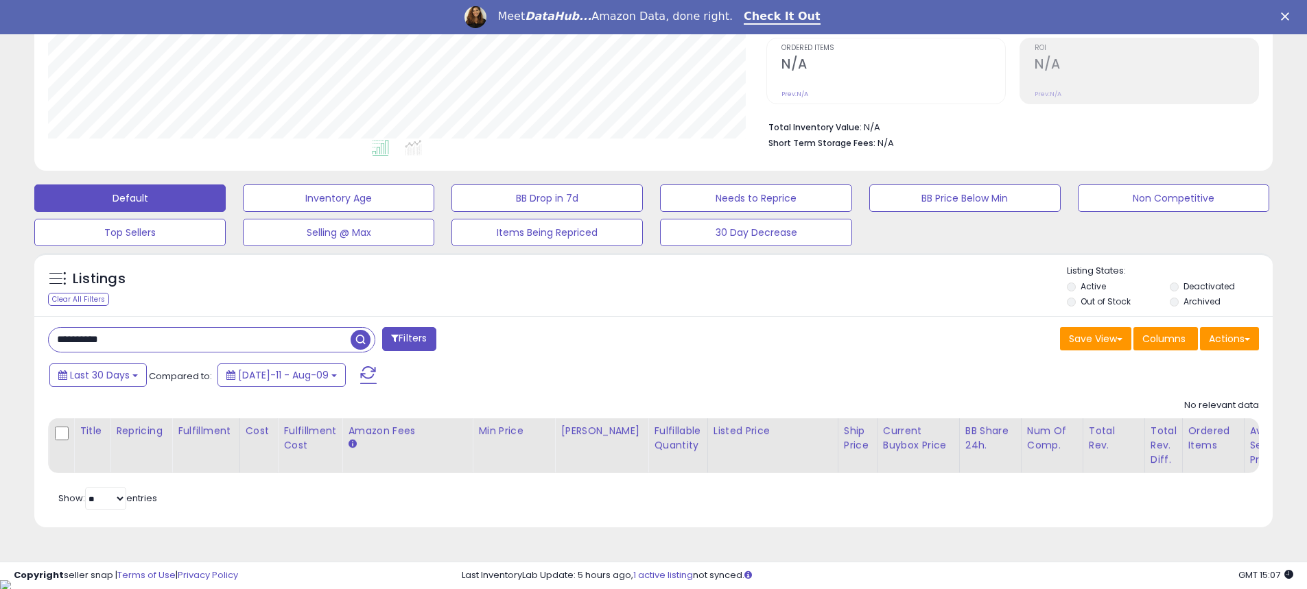
drag, startPoint x: 81, startPoint y: 344, endPoint x: 4, endPoint y: 320, distance: 80.5
click at [0, 321] on div "**********" at bounding box center [653, 188] width 1307 height 782
paste input "text"
type input "**********"
click at [365, 342] on span "button" at bounding box center [361, 340] width 20 height 20
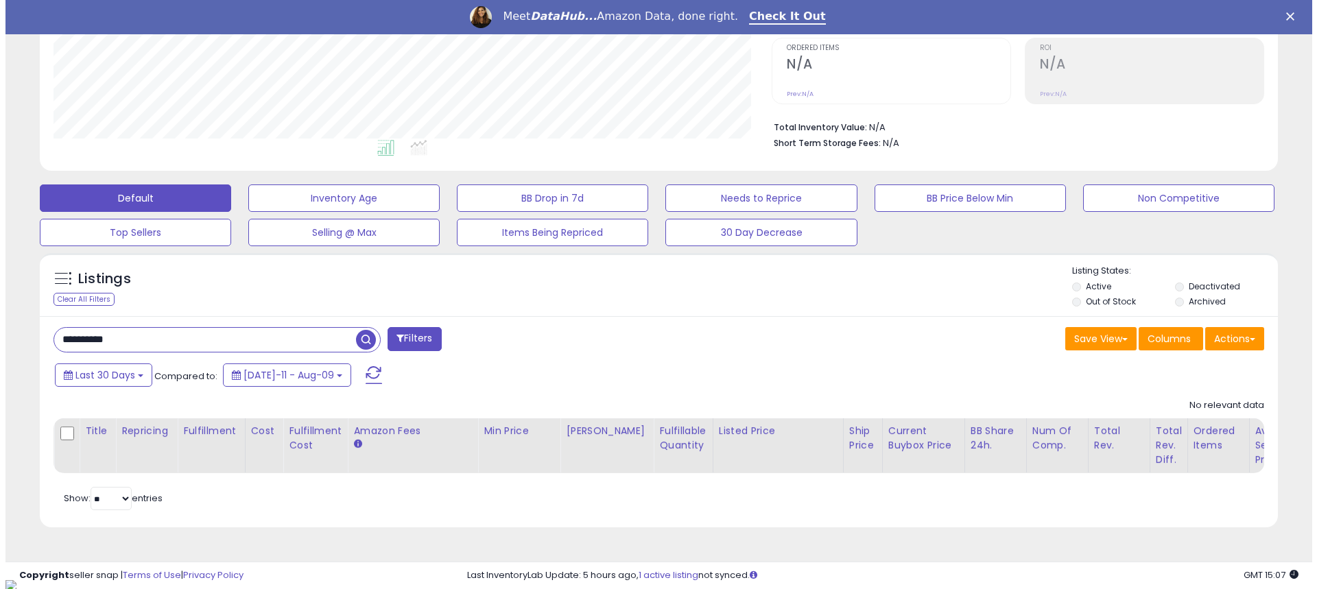
scroll to position [281, 718]
click at [401, 335] on button "Filters" at bounding box center [409, 339] width 54 height 24
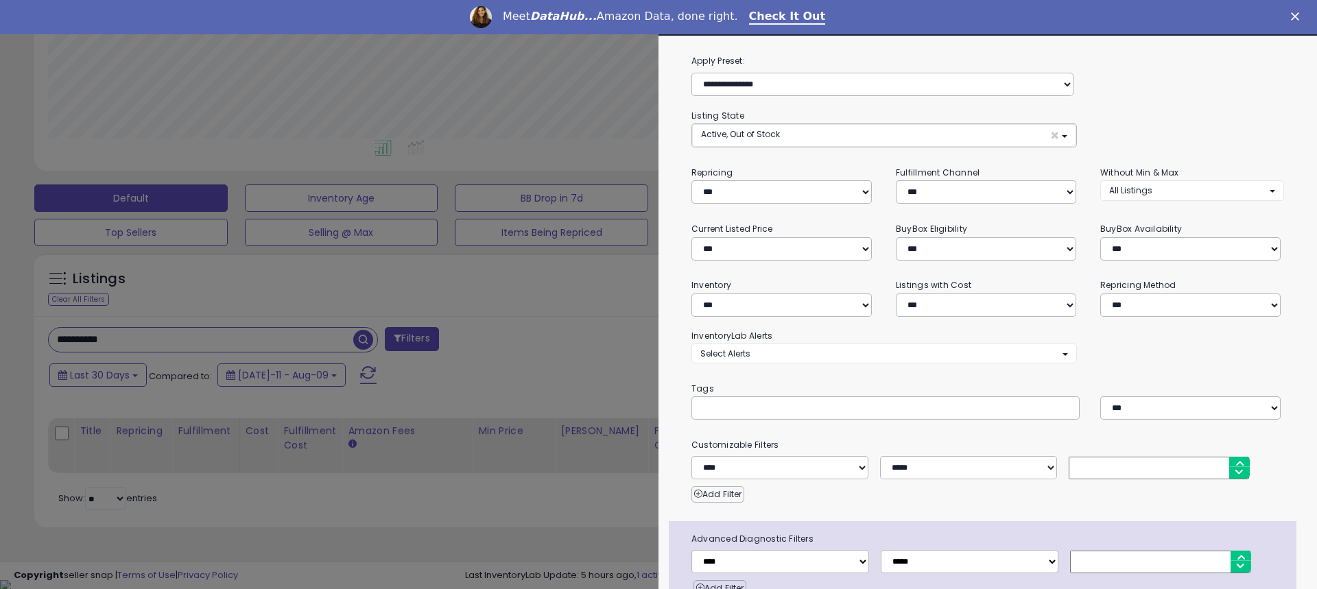
click at [336, 330] on div at bounding box center [658, 294] width 1317 height 589
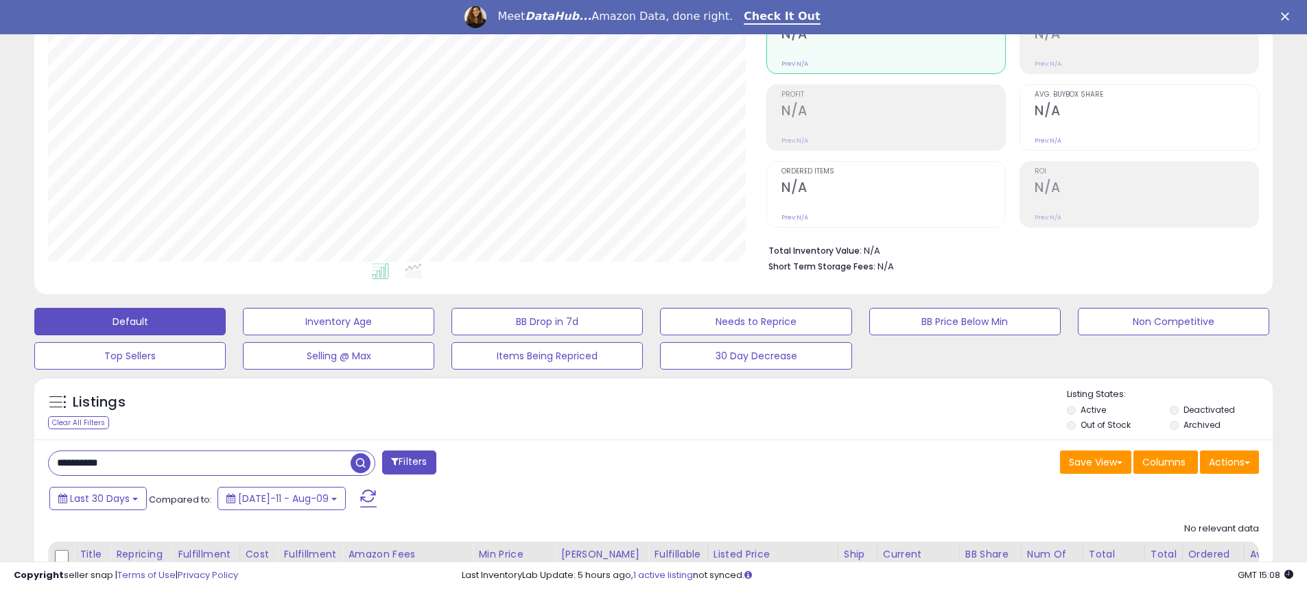
scroll to position [145, 0]
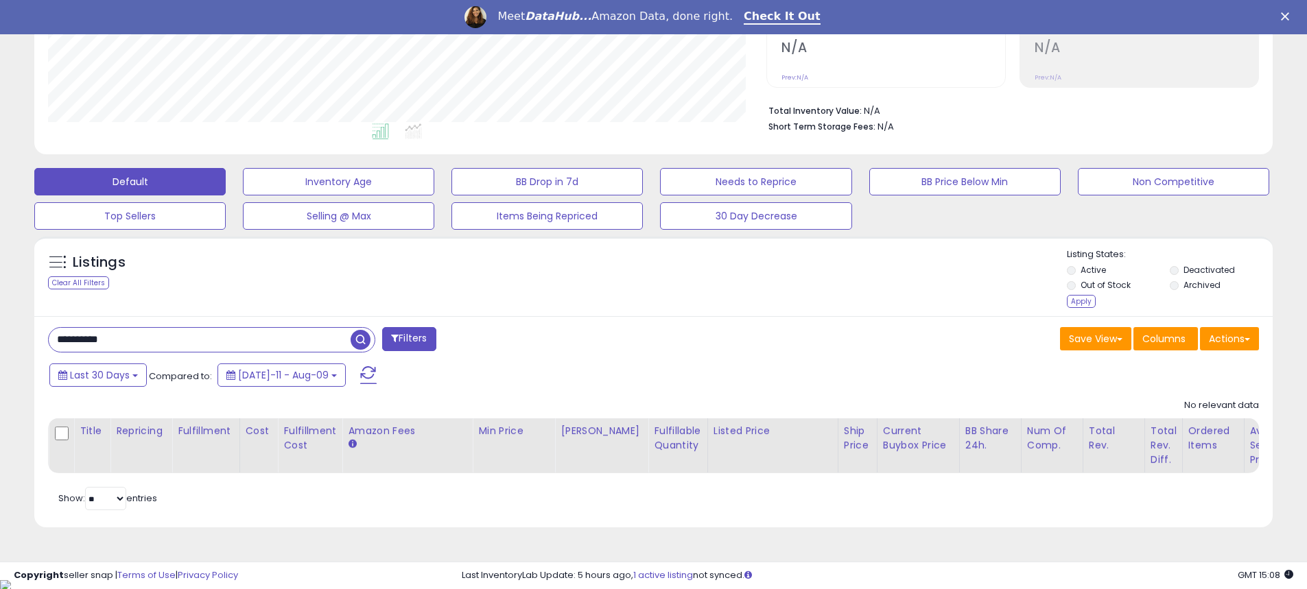
click at [361, 344] on span "button" at bounding box center [361, 340] width 20 height 20
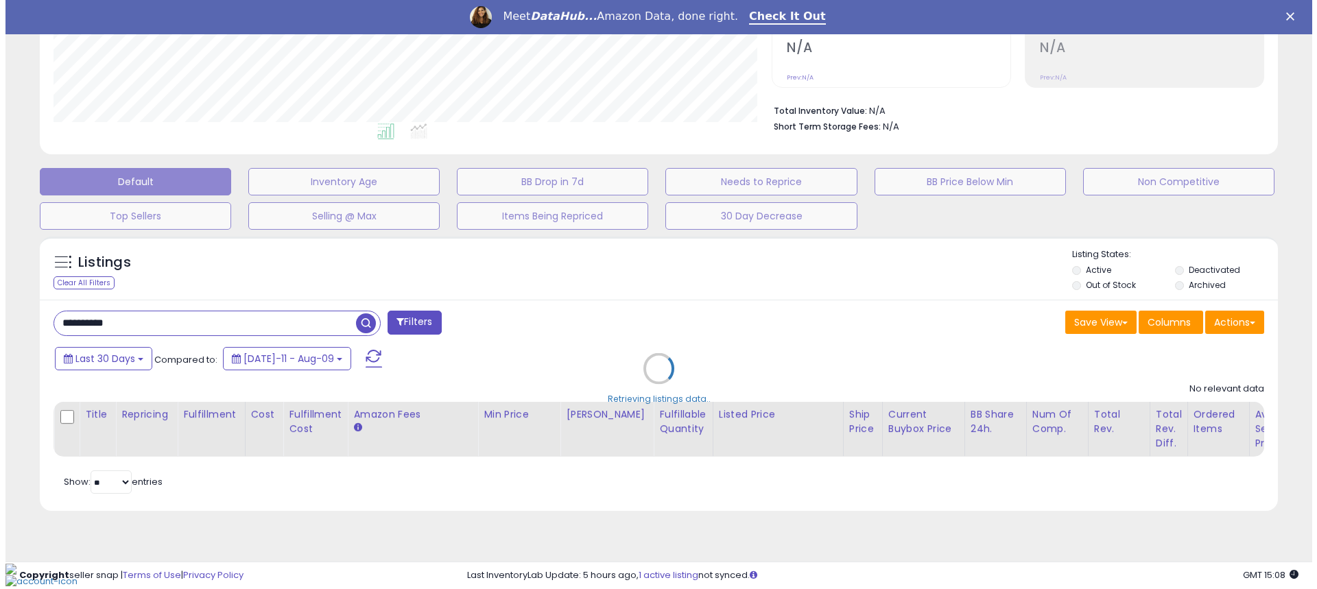
scroll to position [0, 0]
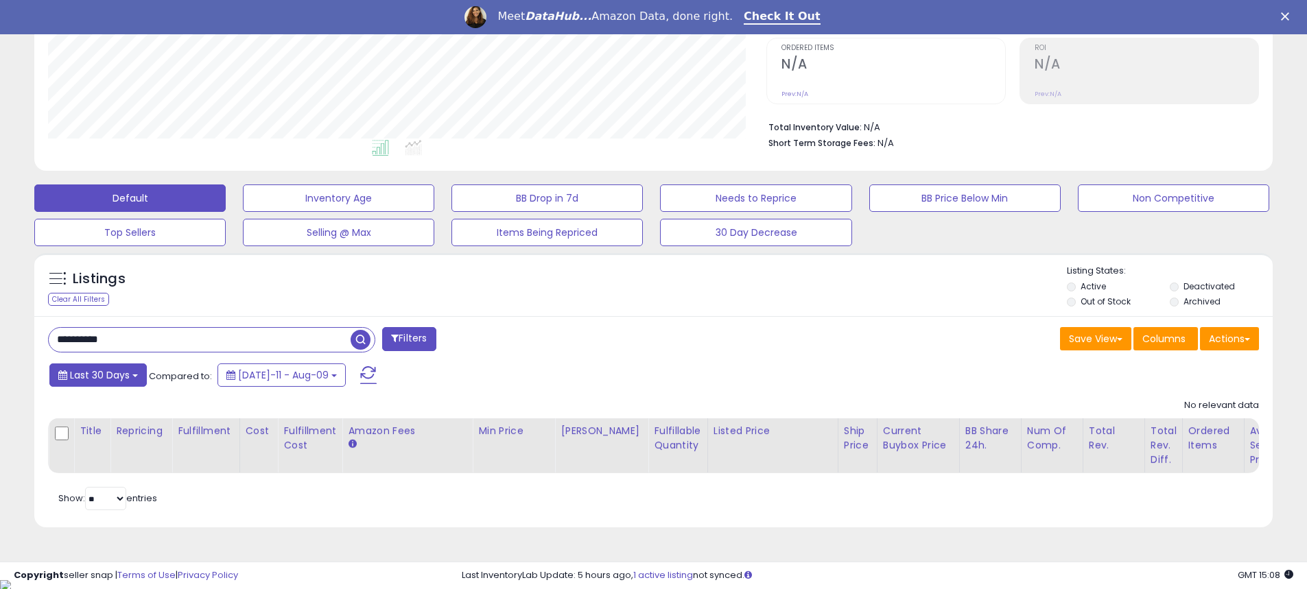
click at [121, 375] on span "Last 30 Days" at bounding box center [100, 375] width 60 height 14
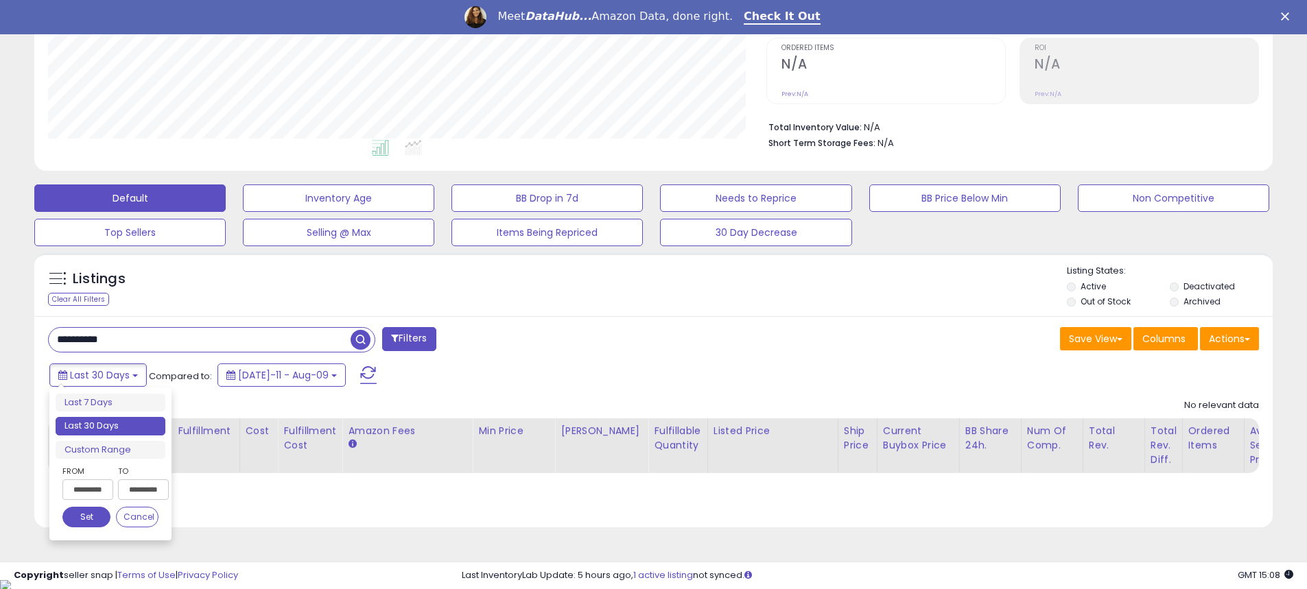
click at [93, 492] on input "**********" at bounding box center [87, 490] width 51 height 21
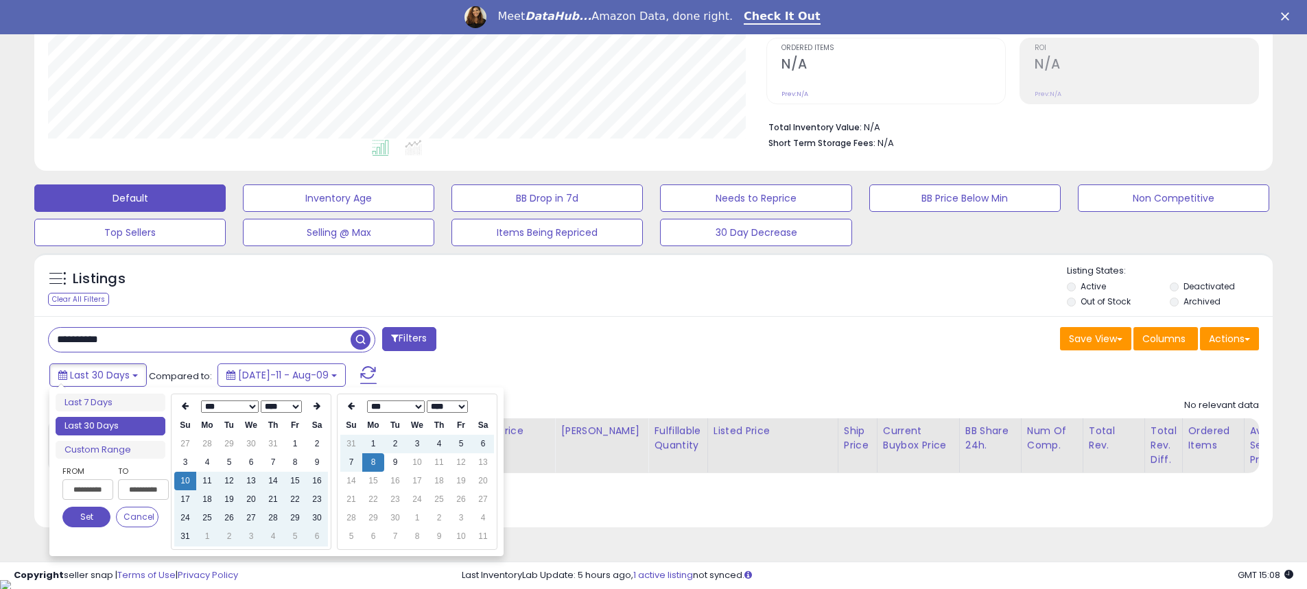
click at [93, 492] on input "**********" at bounding box center [87, 490] width 51 height 21
click at [187, 407] on icon at bounding box center [185, 406] width 7 height 8
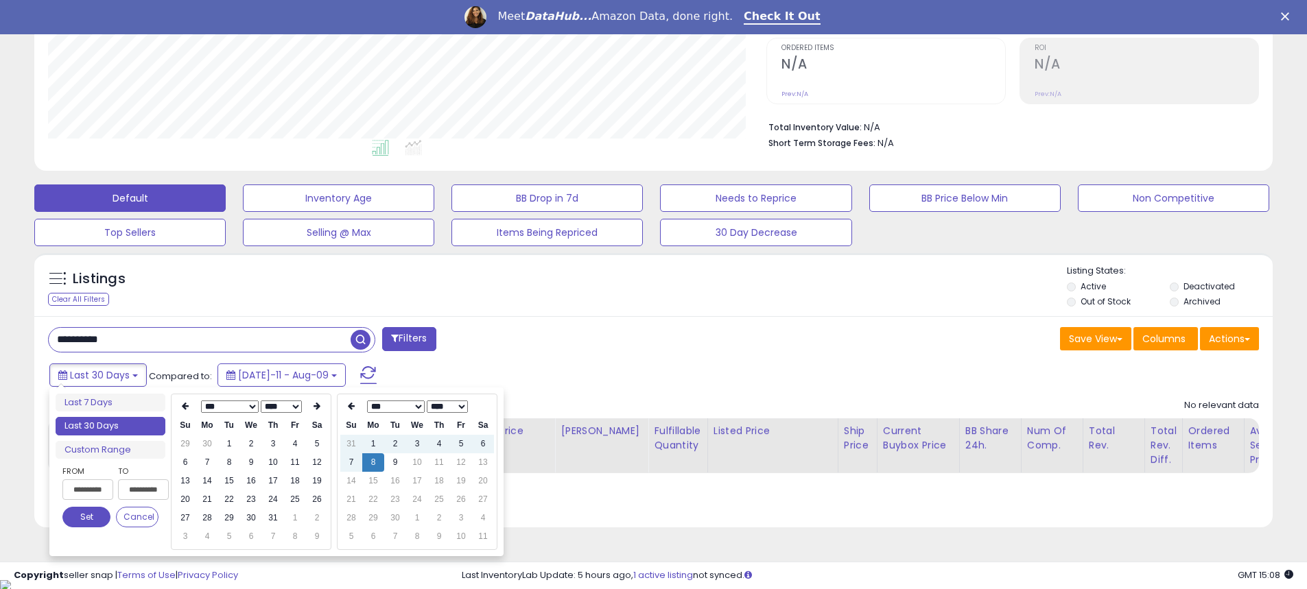
type input "**********"
click at [79, 520] on button "Set" at bounding box center [86, 517] width 48 height 21
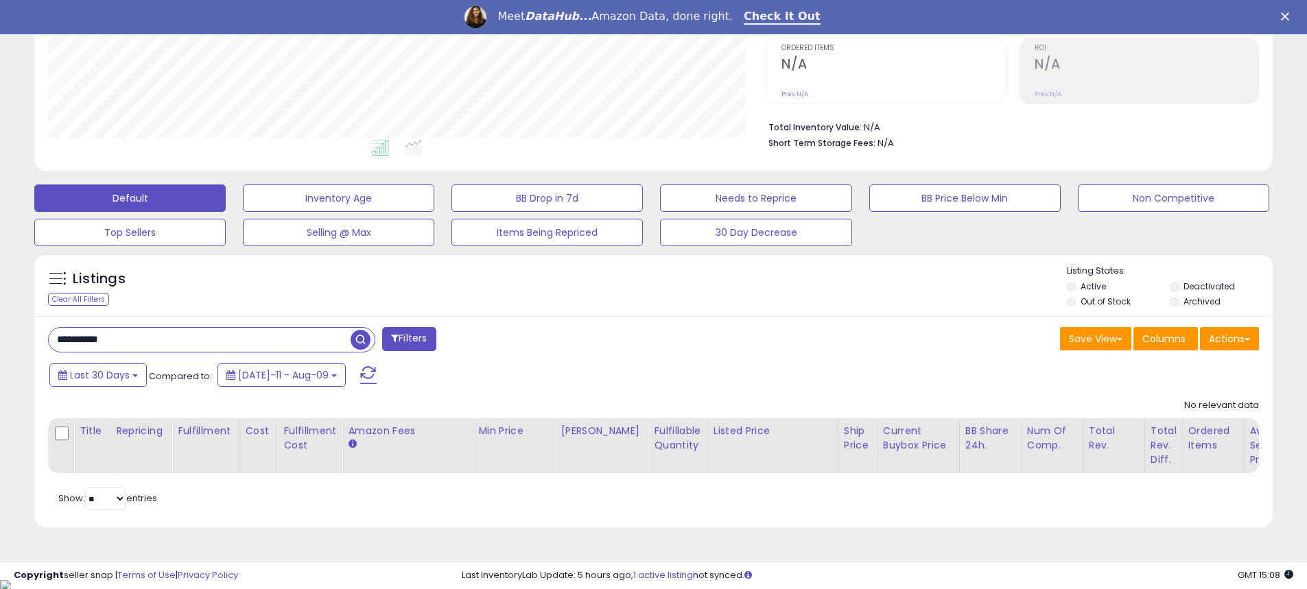
click at [360, 338] on span "button" at bounding box center [361, 340] width 20 height 20
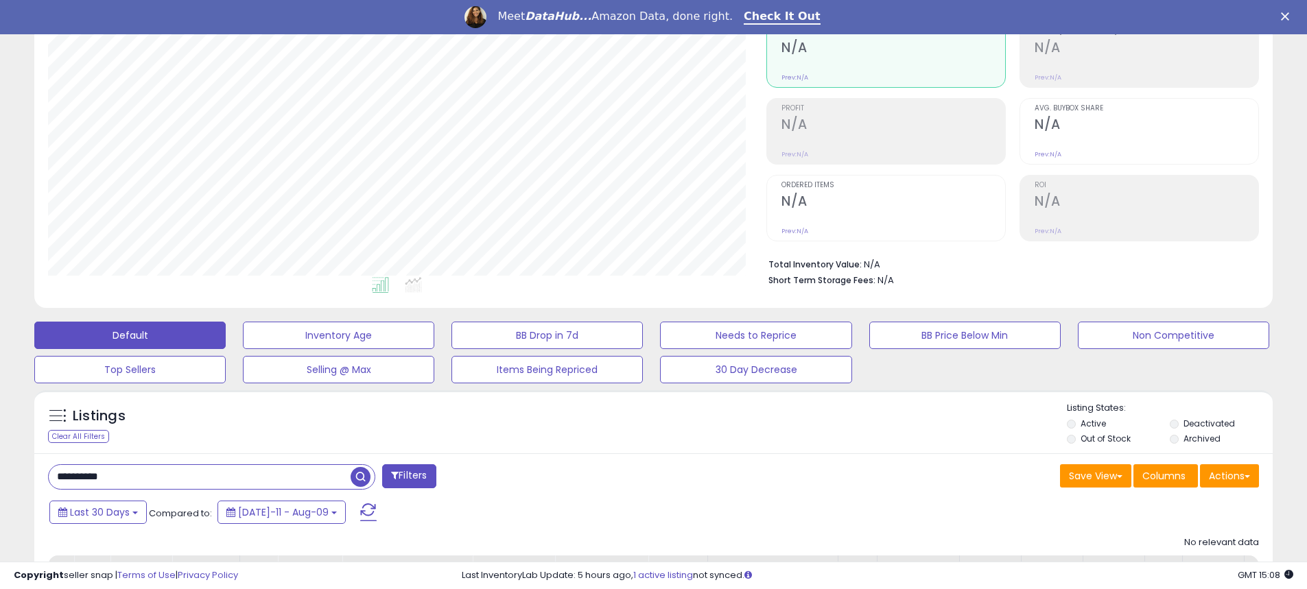
scroll to position [69, 0]
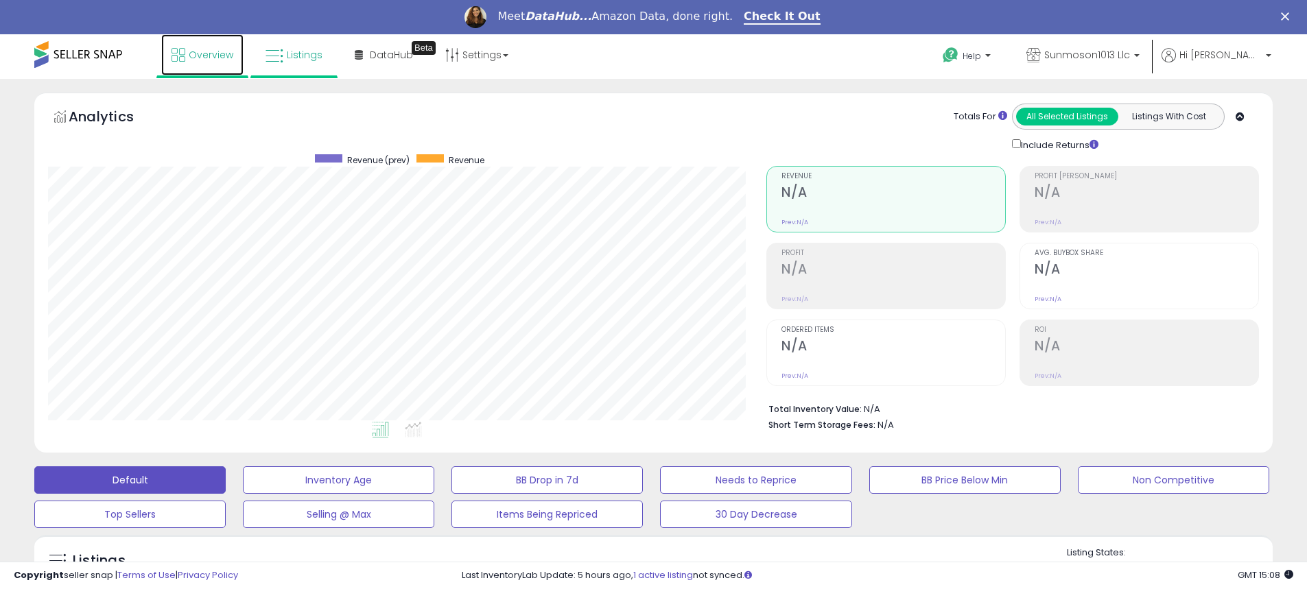
click at [185, 55] on icon at bounding box center [179, 55] width 14 height 14
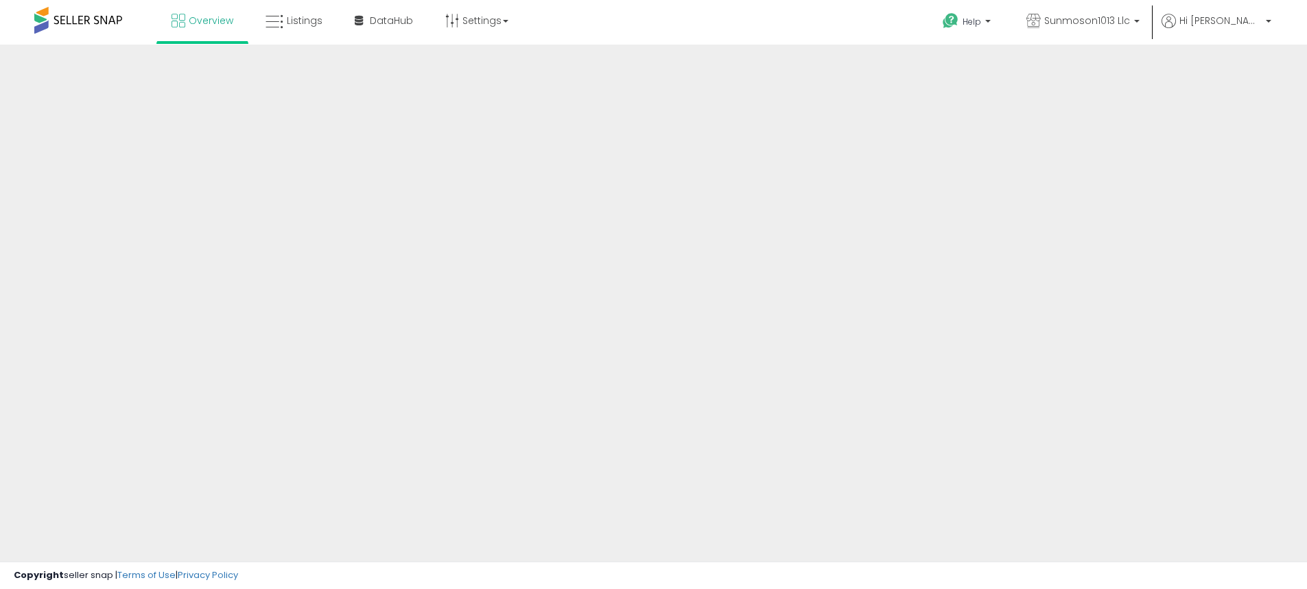
click at [279, 57] on div at bounding box center [653, 330] width 1307 height 570
click at [291, 33] on link "Listings" at bounding box center [294, 20] width 78 height 41
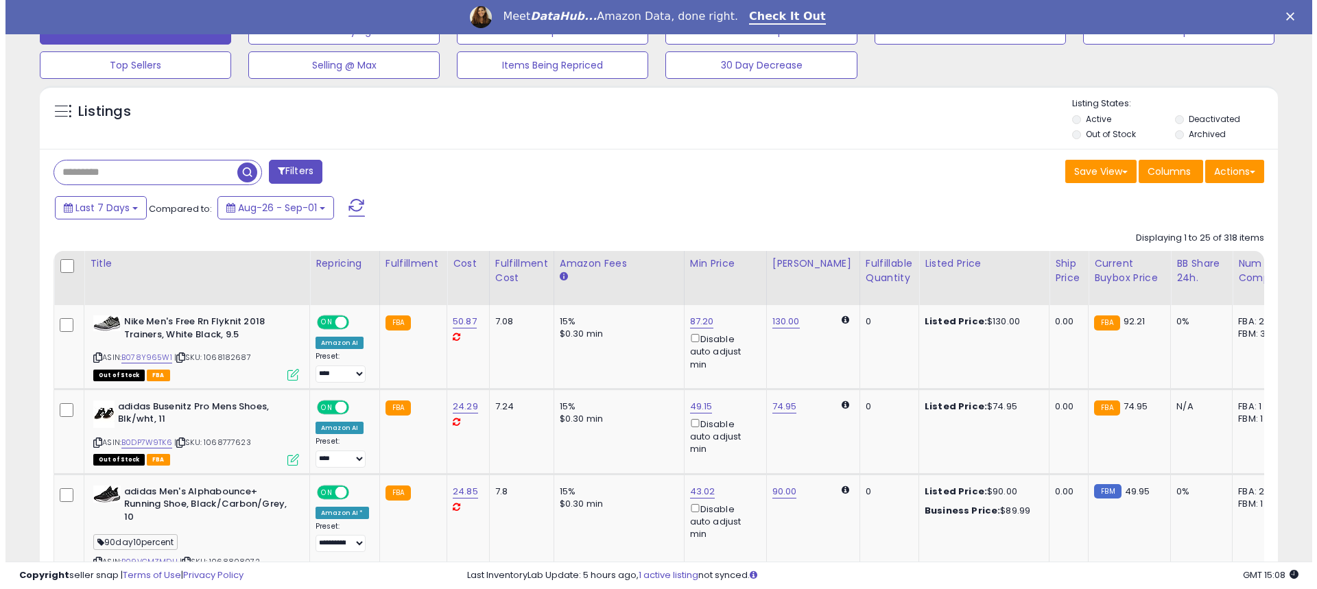
scroll to position [343, 0]
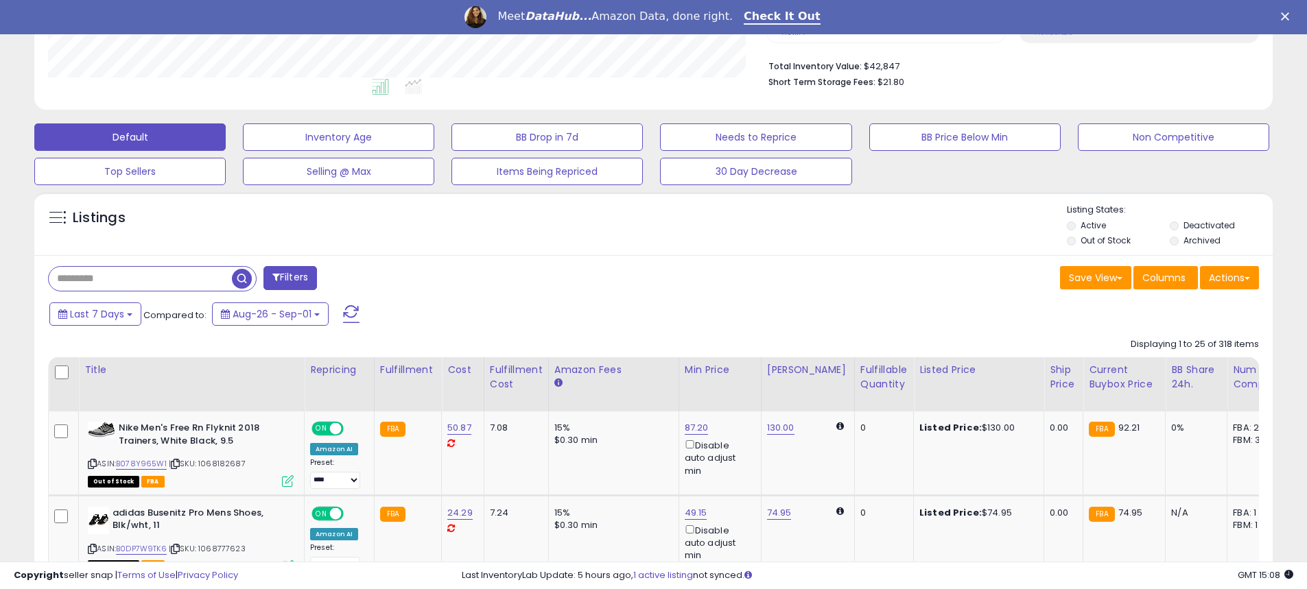
click at [120, 282] on input "text" at bounding box center [140, 279] width 183 height 24
click at [399, 283] on button "Filters" at bounding box center [409, 278] width 54 height 24
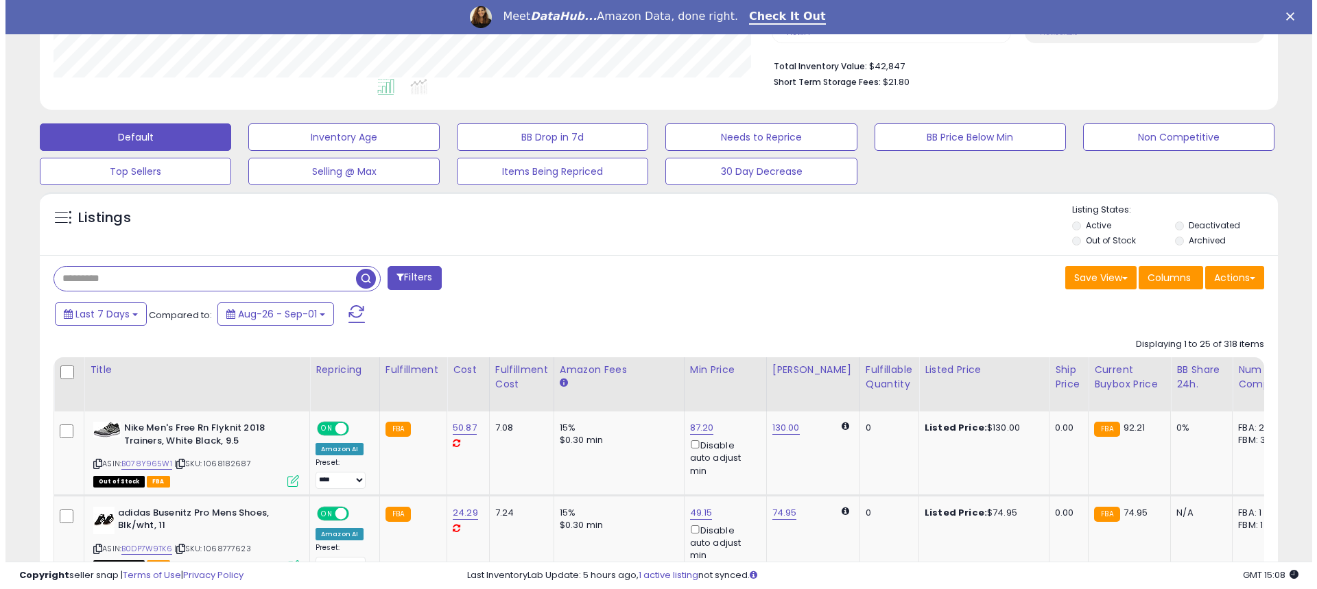
scroll to position [281, 725]
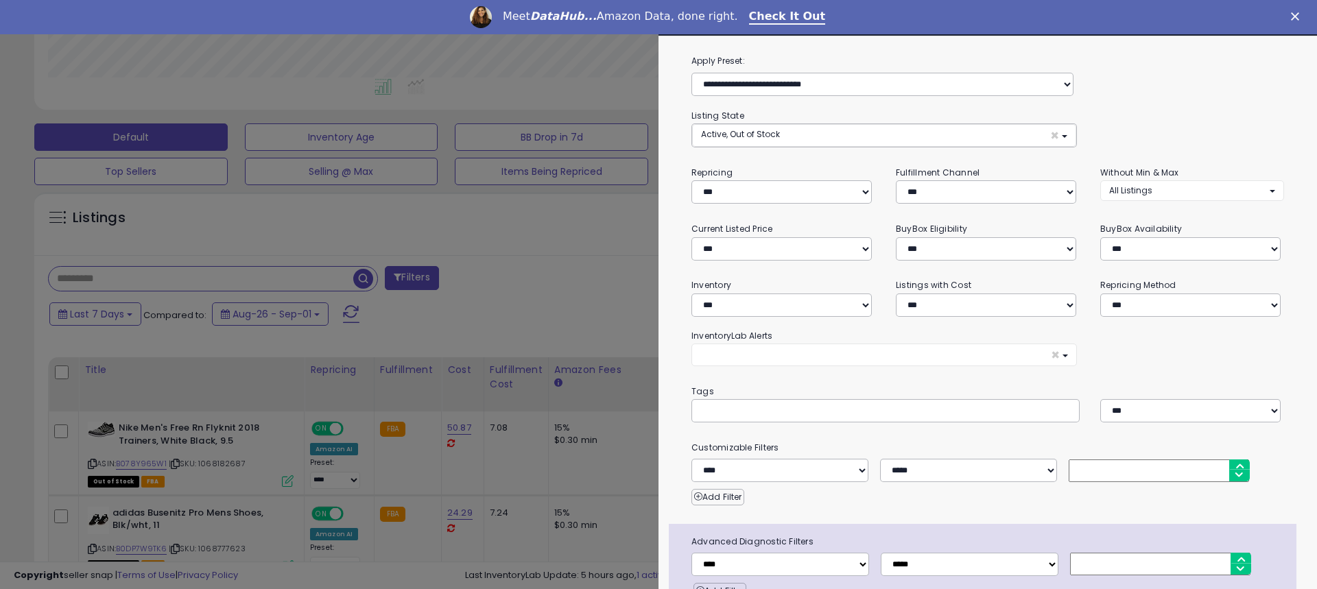
click at [250, 285] on div at bounding box center [658, 294] width 1317 height 589
click at [0, 0] on div "Retrieving listings data.." at bounding box center [0, 0] width 0 height 0
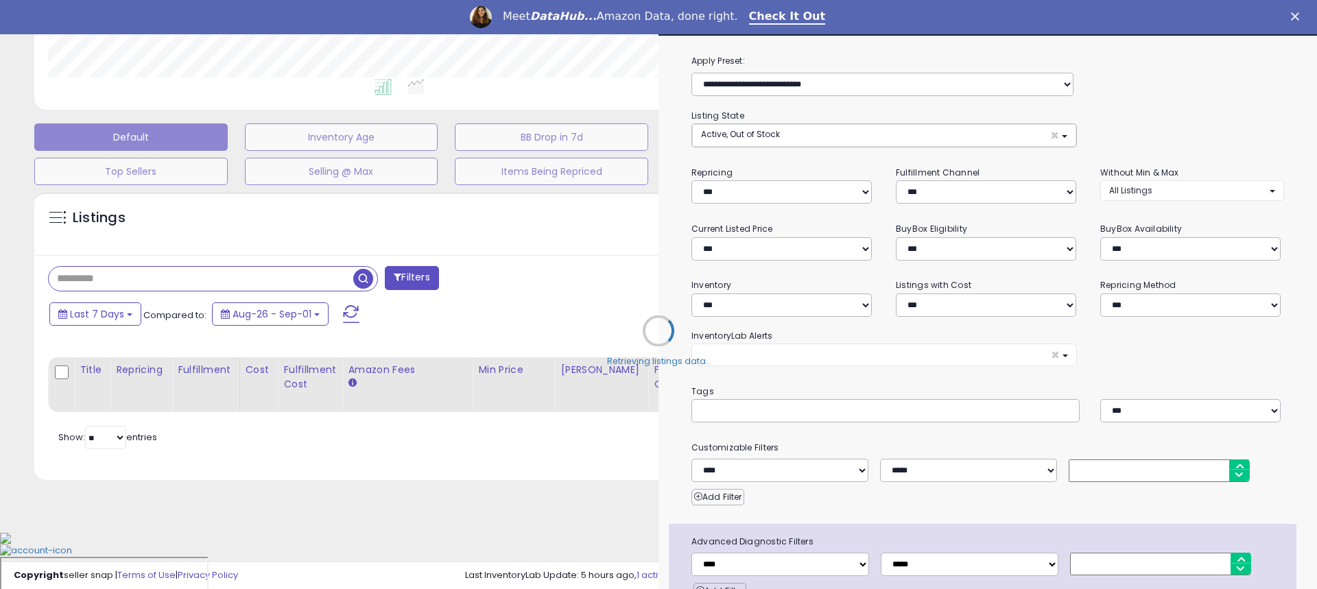
scroll to position [296, 0]
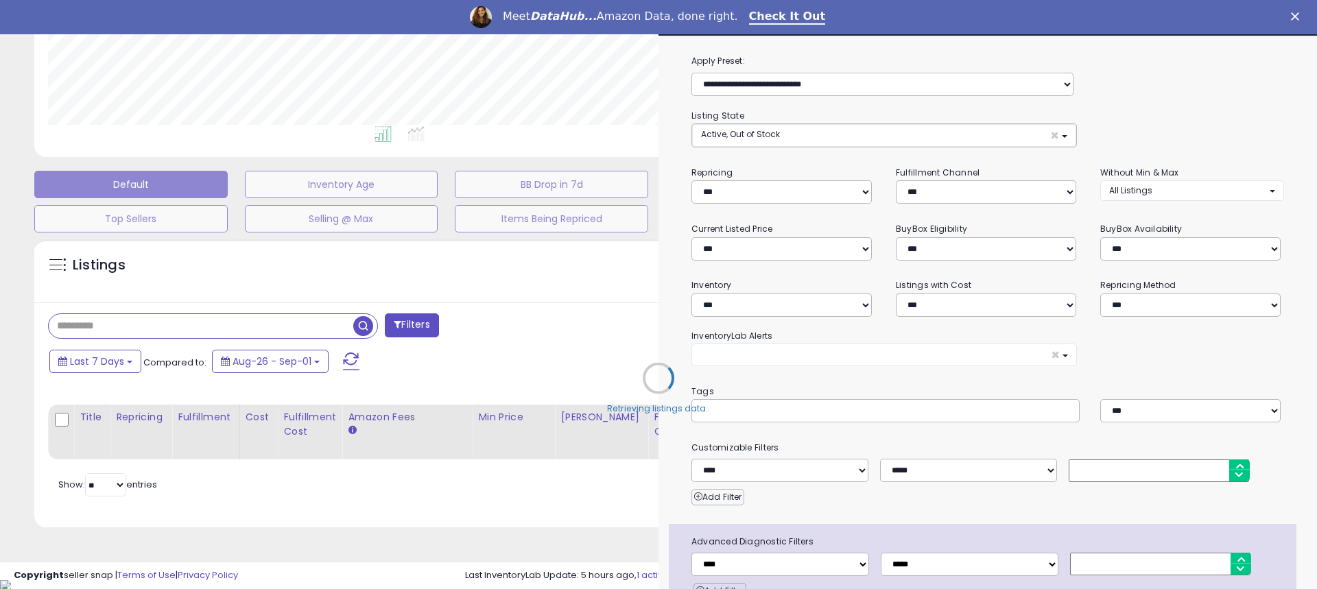
click at [161, 270] on div "Retrieving listings data.." at bounding box center [658, 389] width 1269 height 312
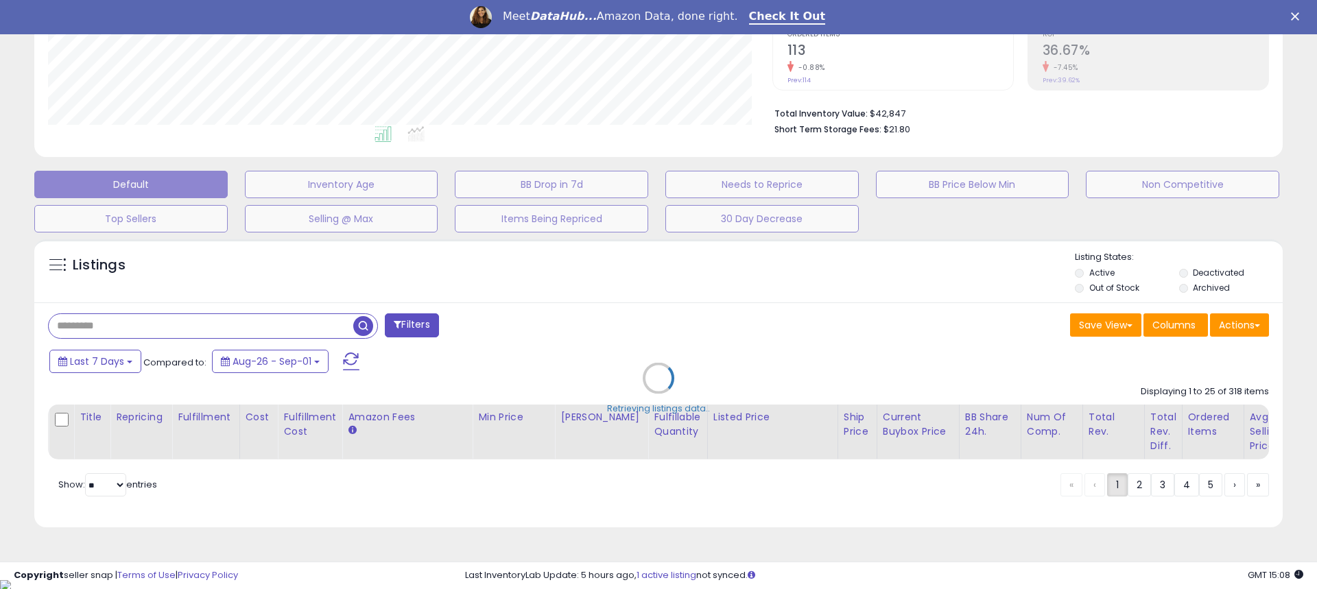
click at [139, 322] on div "Retrieving listings data.." at bounding box center [658, 389] width 1269 height 312
click at [122, 327] on div "Retrieving listings data.." at bounding box center [658, 389] width 1269 height 312
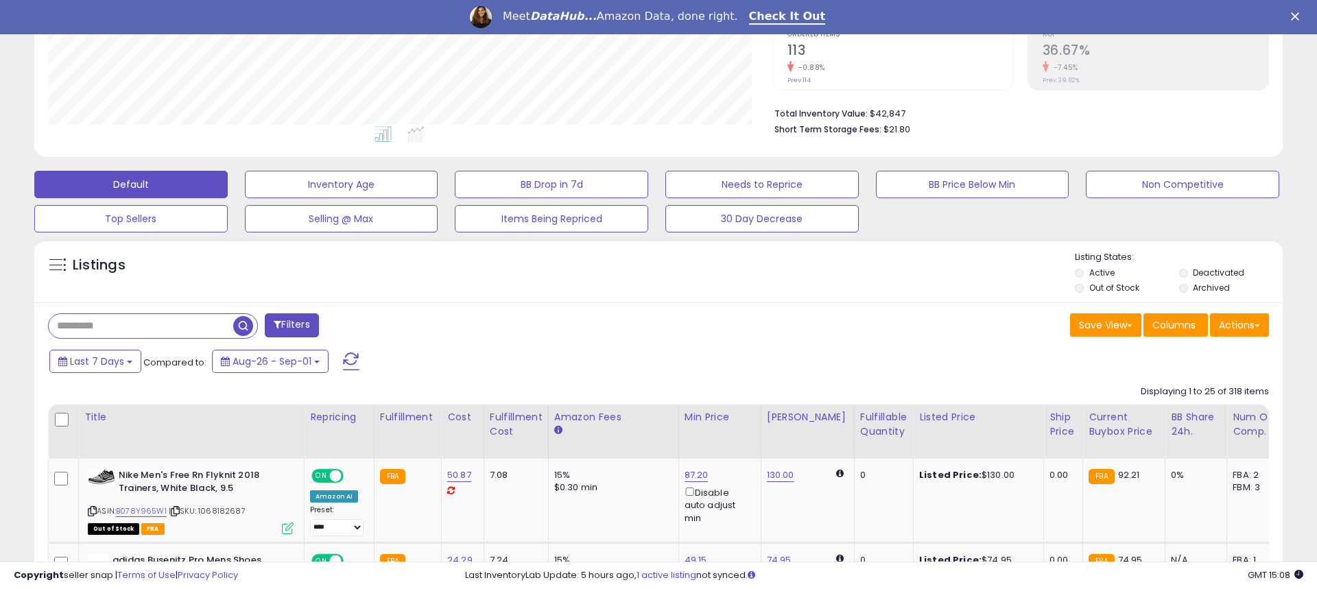
click at [121, 348] on div "Last 7 Days Compared to: Aug-26 - Sep-01" at bounding box center [504, 363] width 916 height 31
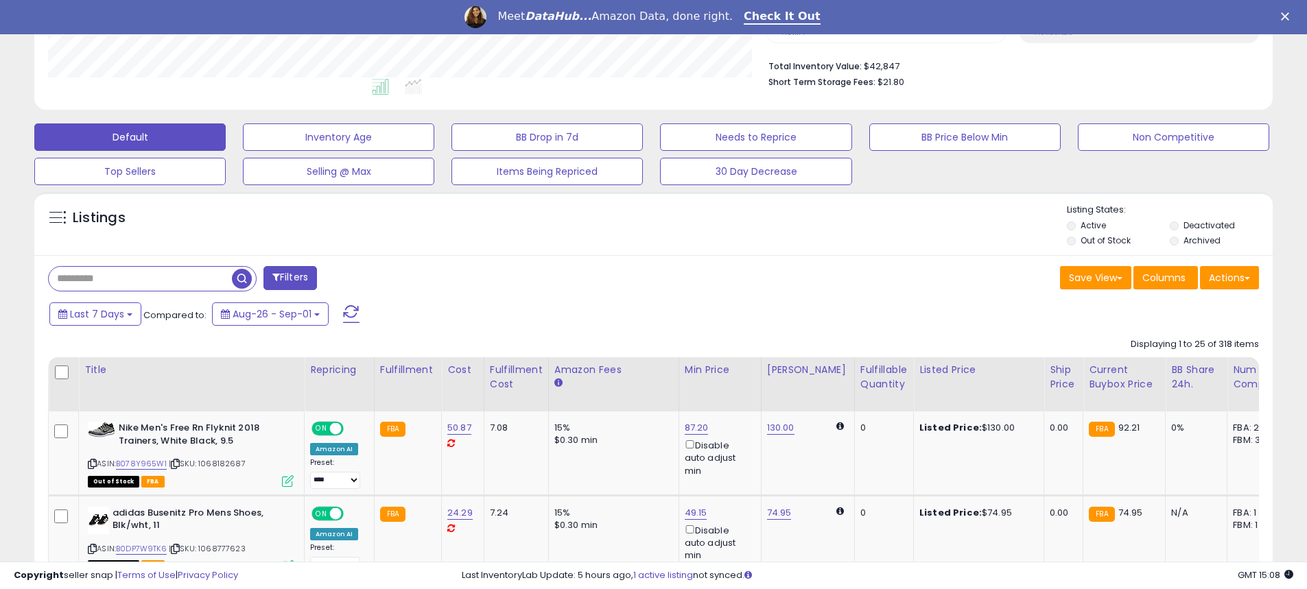
scroll to position [685882, 685445]
click at [109, 274] on input "text" at bounding box center [140, 279] width 183 height 24
paste input "**********"
type input "**********"
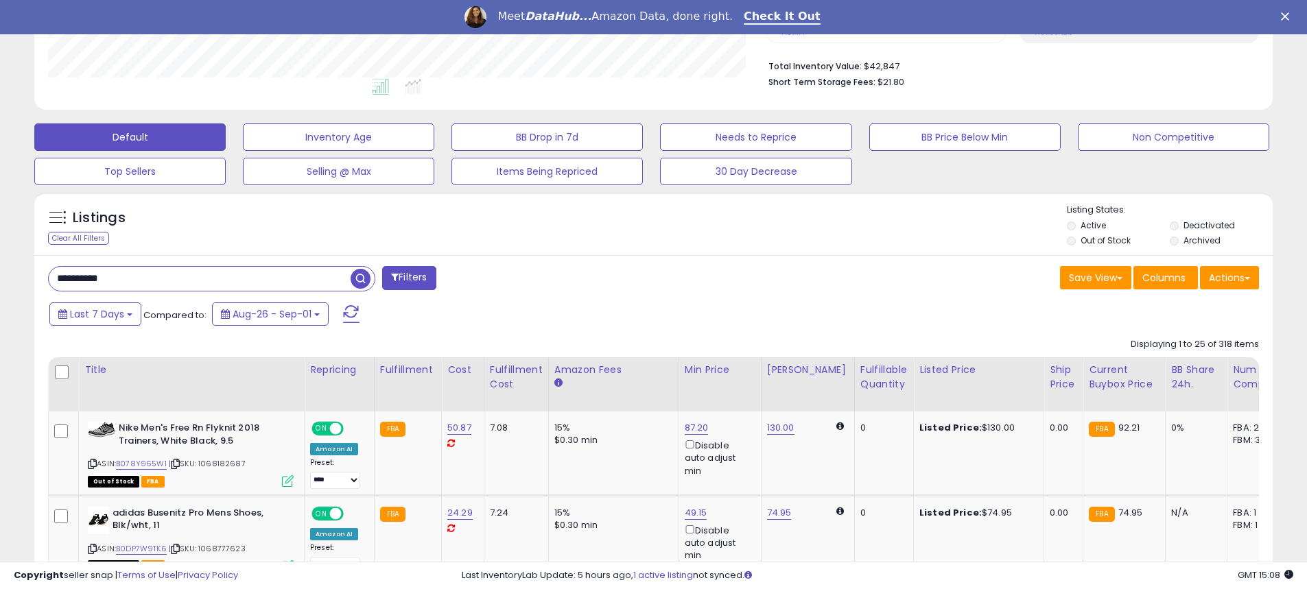
click at [362, 277] on span "button" at bounding box center [361, 279] width 20 height 20
